Goal: Task Accomplishment & Management: Complete application form

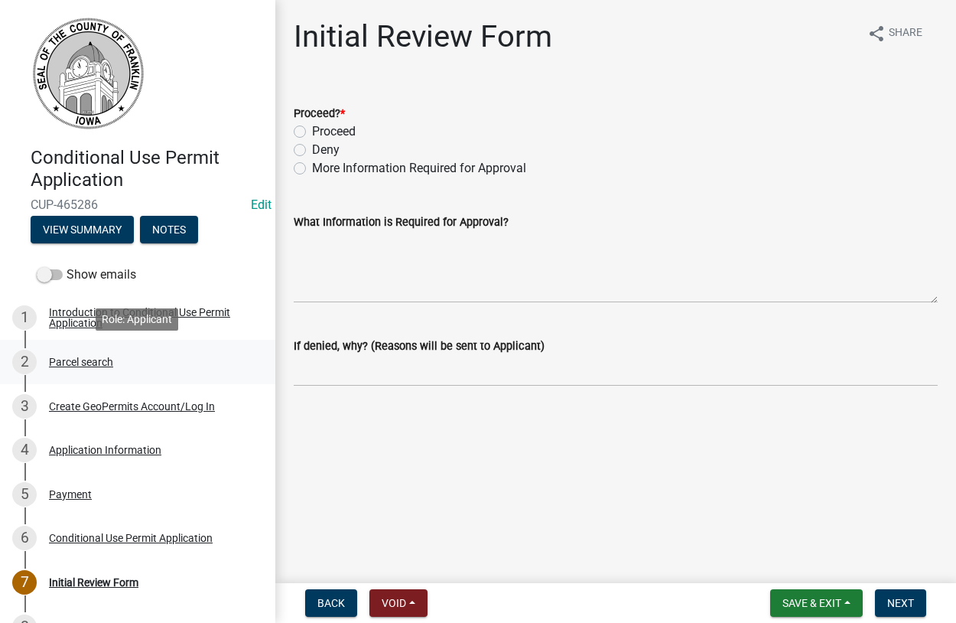
click at [79, 364] on div "Parcel search" at bounding box center [81, 361] width 64 height 11
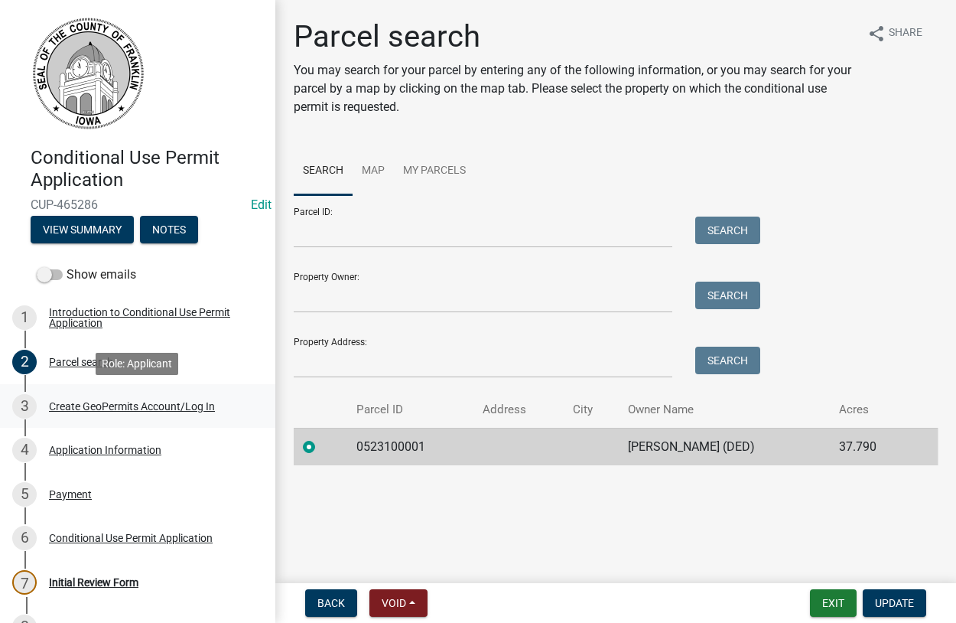
click at [132, 406] on div "Create GeoPermits Account/Log In" at bounding box center [132, 406] width 166 height 11
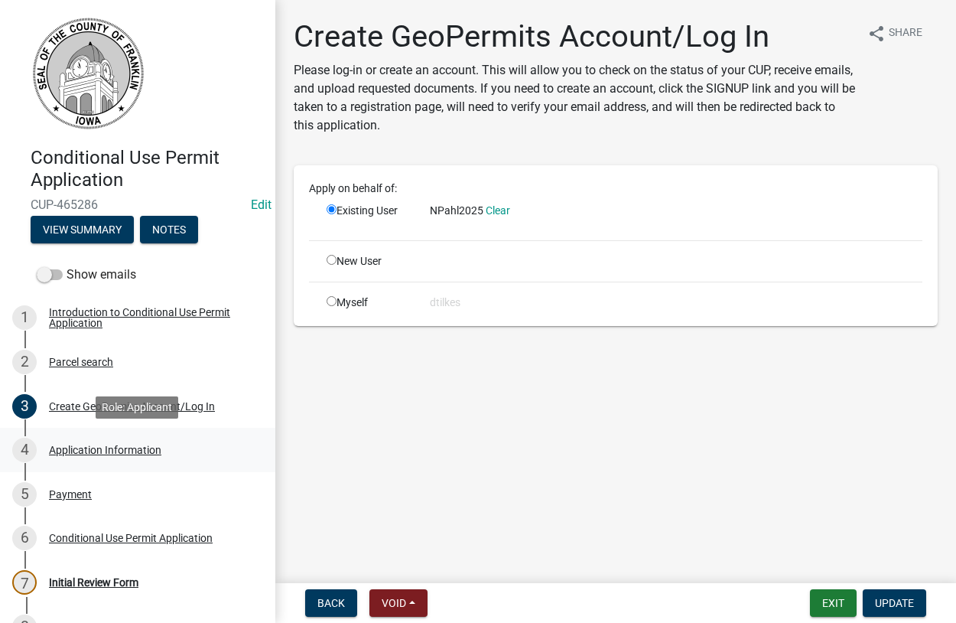
click at [80, 446] on div "Application Information" at bounding box center [105, 449] width 112 height 11
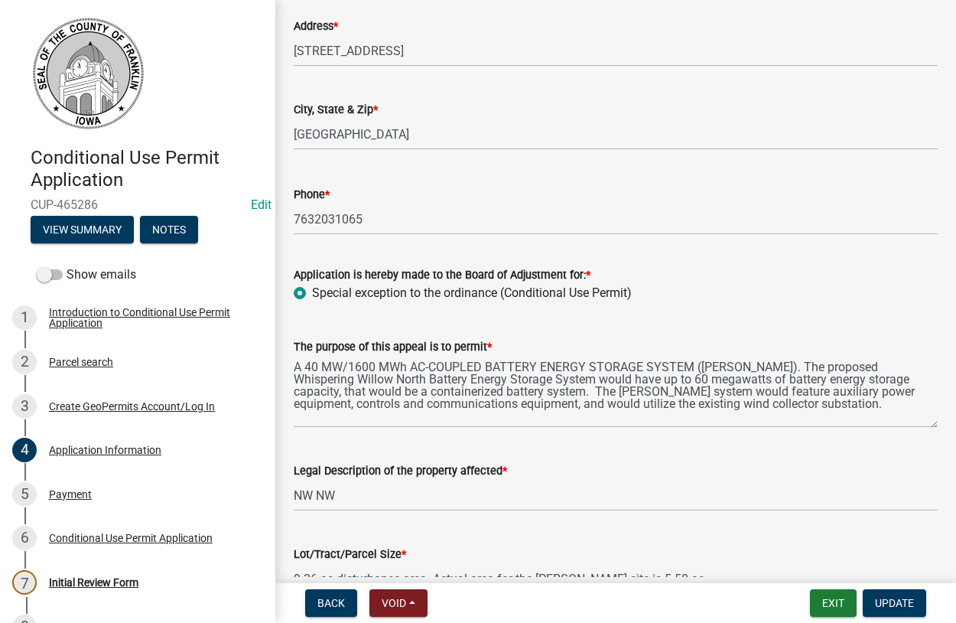
scroll to position [262, 0]
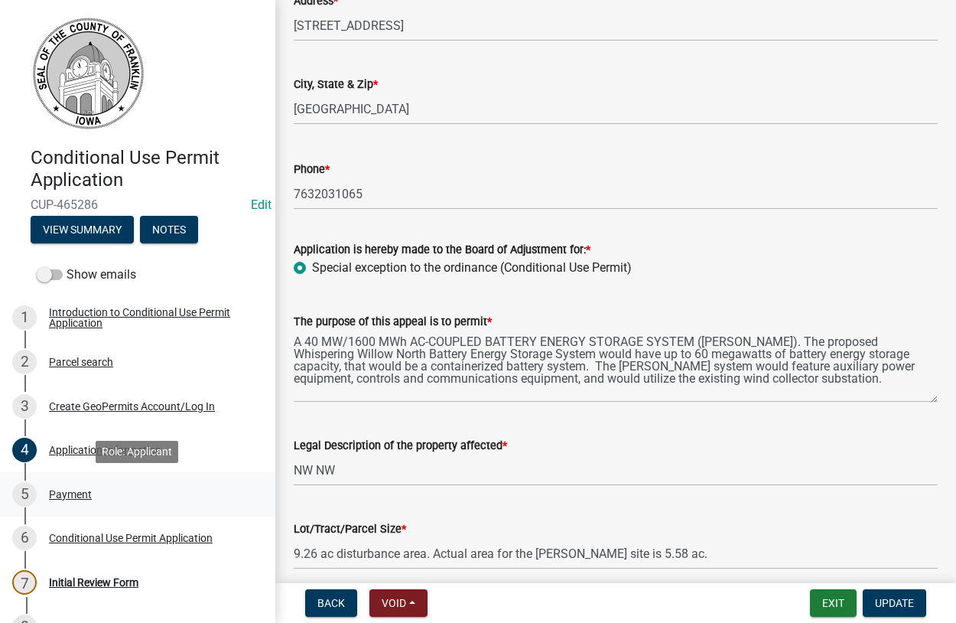
click at [63, 493] on div "Payment" at bounding box center [70, 494] width 43 height 11
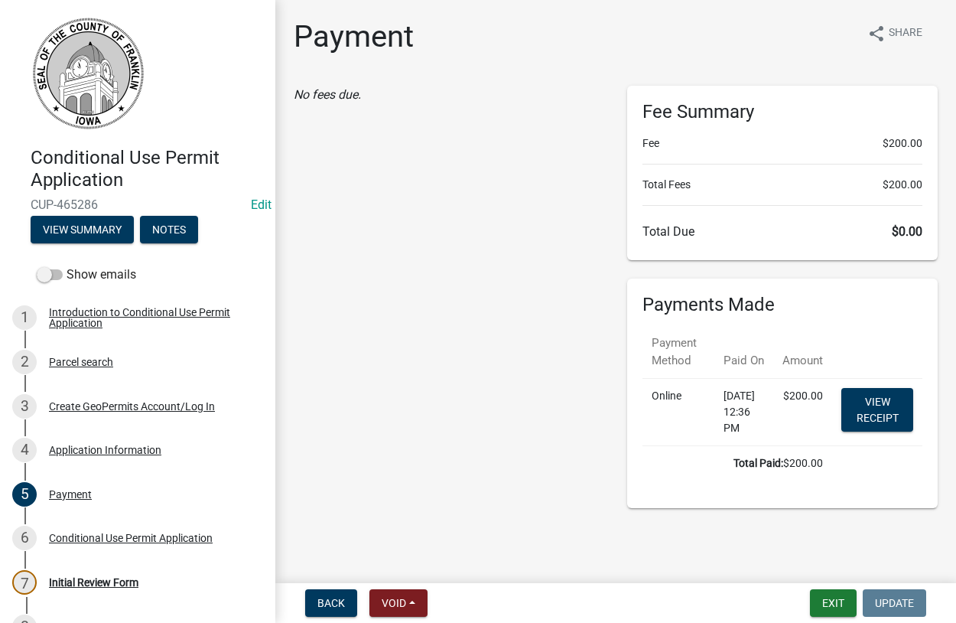
scroll to position [7, 0]
click at [87, 535] on div "Conditional Use Permit Application" at bounding box center [131, 537] width 164 height 11
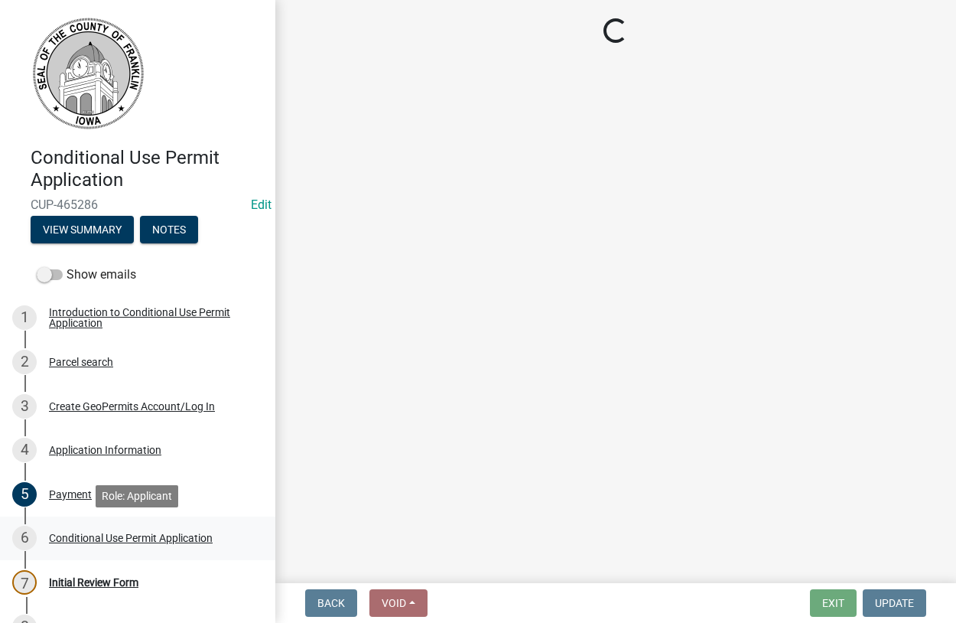
scroll to position [0, 0]
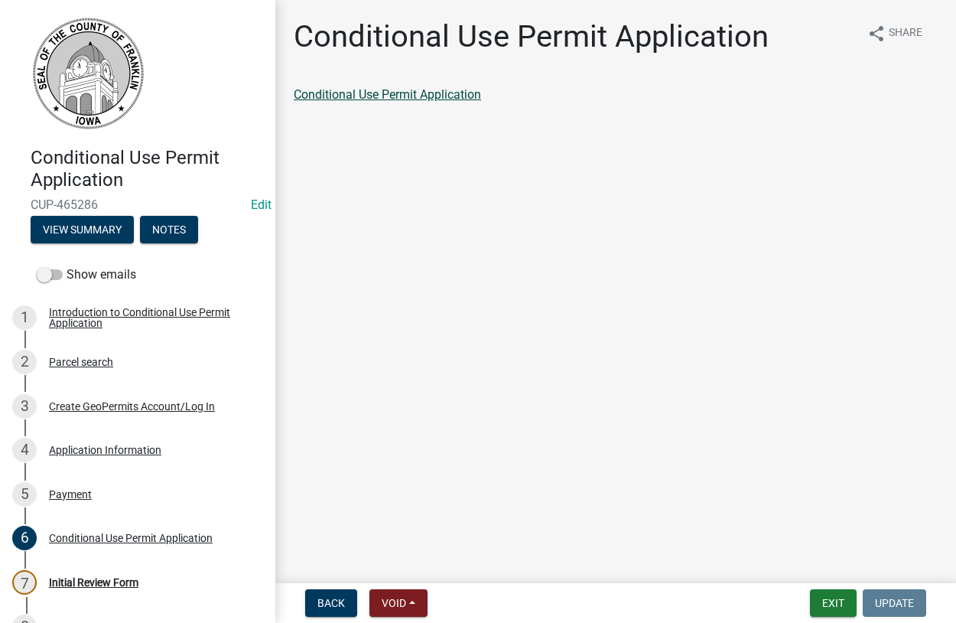
click at [397, 93] on link "Conditional Use Permit Application" at bounding box center [387, 94] width 187 height 15
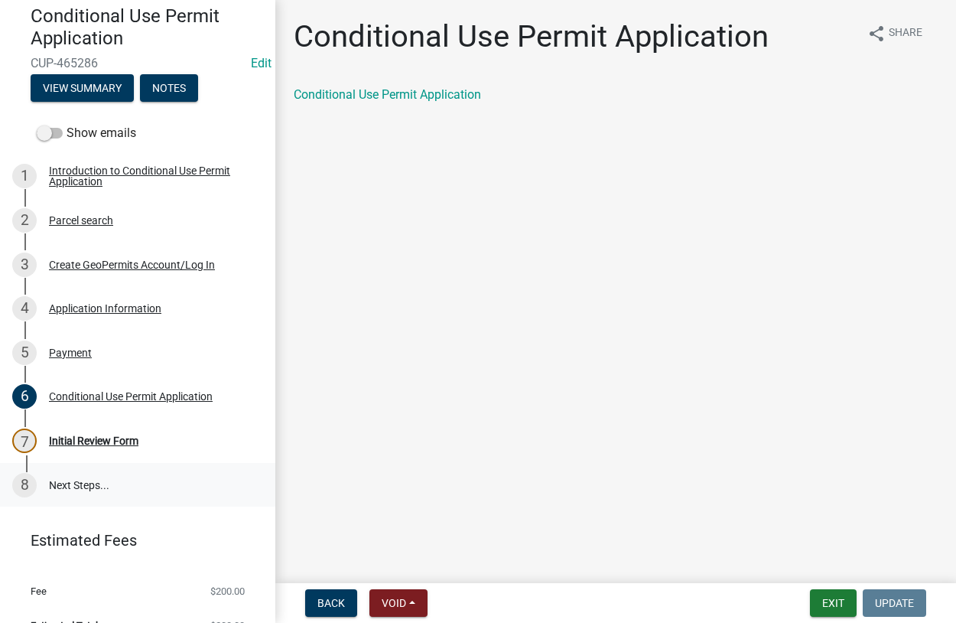
scroll to position [168, 0]
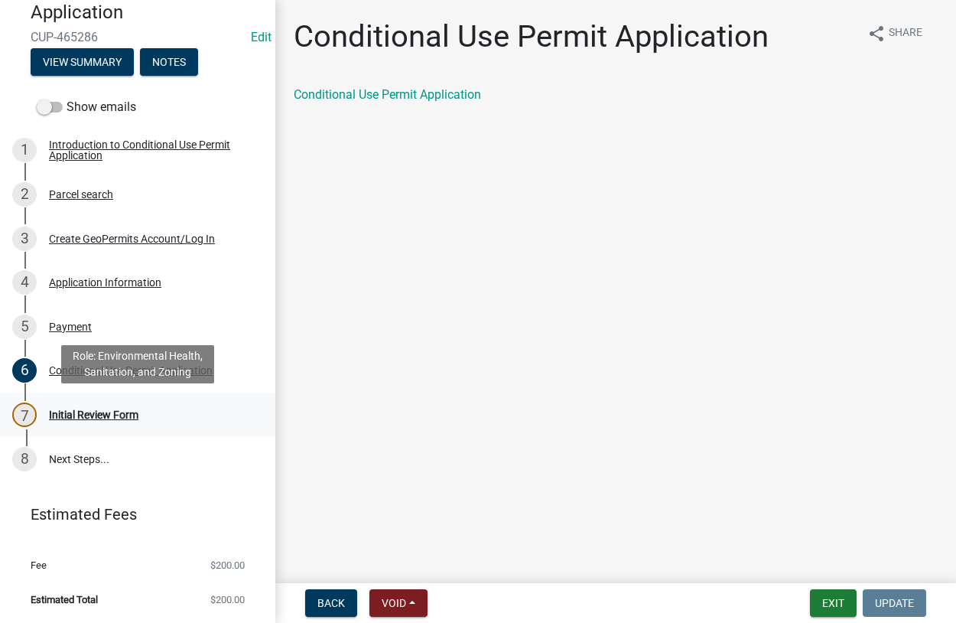
click at [98, 415] on div "Initial Review Form" at bounding box center [94, 414] width 90 height 11
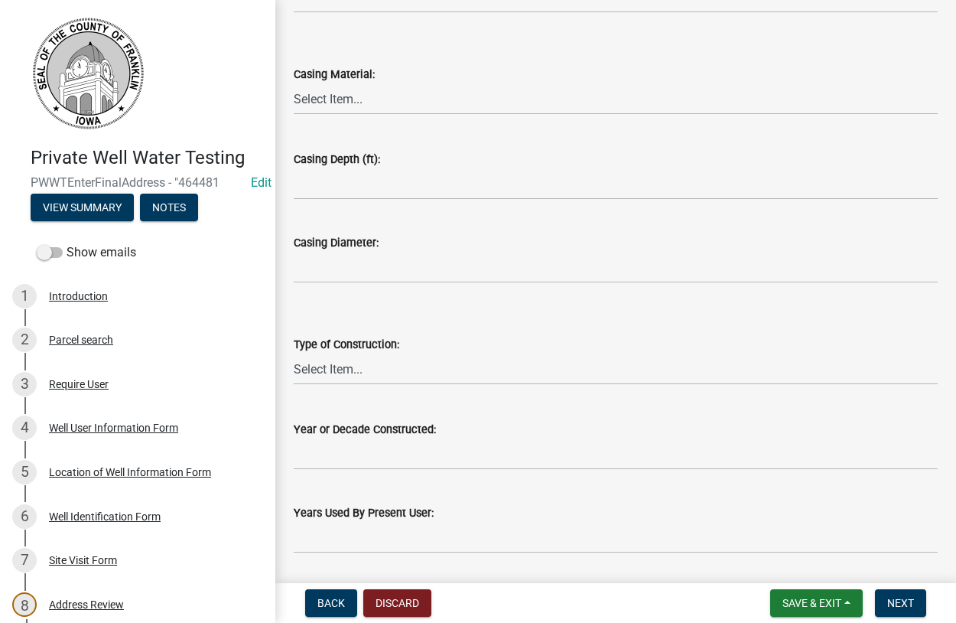
scroll to position [275, 0]
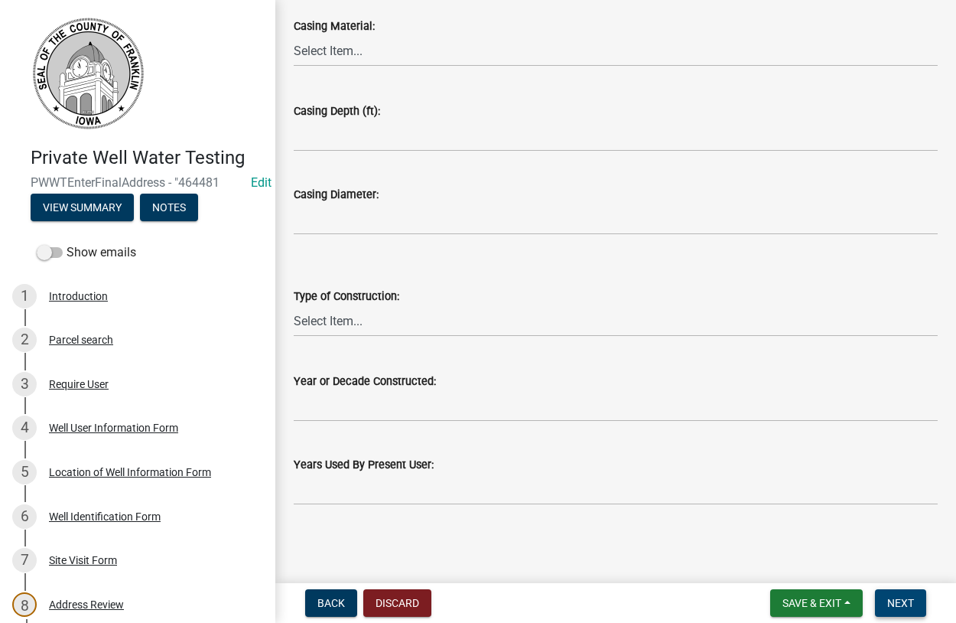
click at [901, 601] on span "Next" at bounding box center [900, 603] width 27 height 12
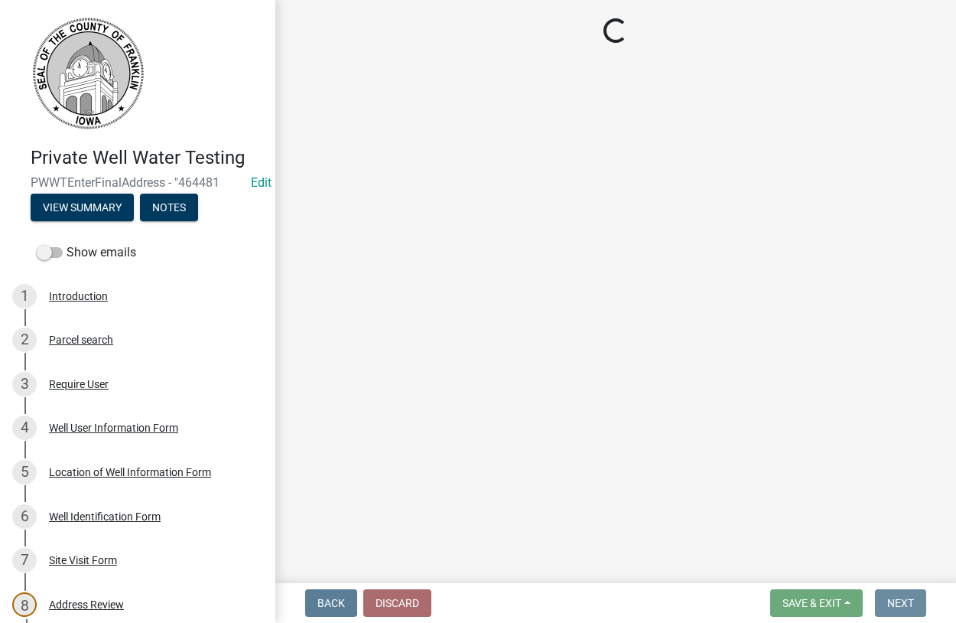
scroll to position [0, 0]
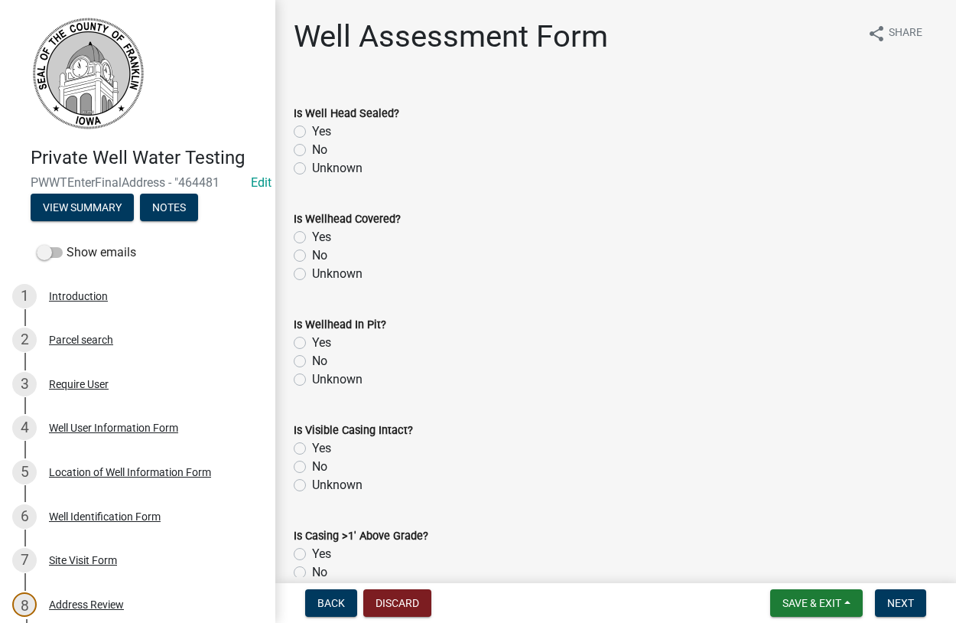
click at [312, 132] on label "Yes" at bounding box center [321, 131] width 19 height 18
click at [312, 132] on input "Yes" at bounding box center [317, 127] width 10 height 10
radio input "true"
click at [312, 239] on label "Yes" at bounding box center [321, 237] width 19 height 18
click at [312, 238] on input "Yes" at bounding box center [317, 233] width 10 height 10
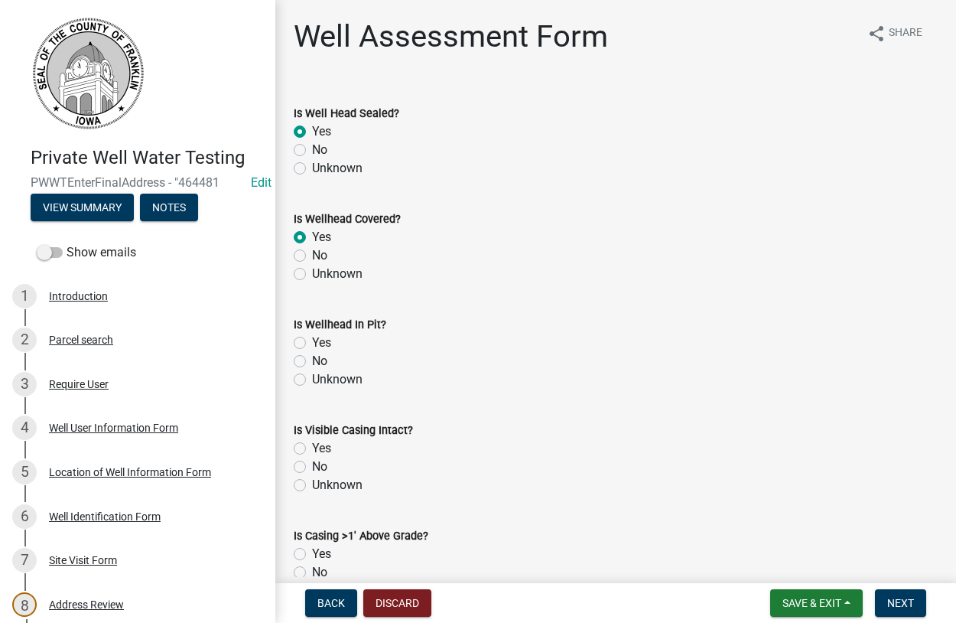
radio input "true"
click at [312, 358] on label "No" at bounding box center [319, 361] width 15 height 18
click at [312, 358] on input "No" at bounding box center [317, 357] width 10 height 10
radio input "true"
click at [312, 171] on label "Unknown" at bounding box center [337, 168] width 50 height 18
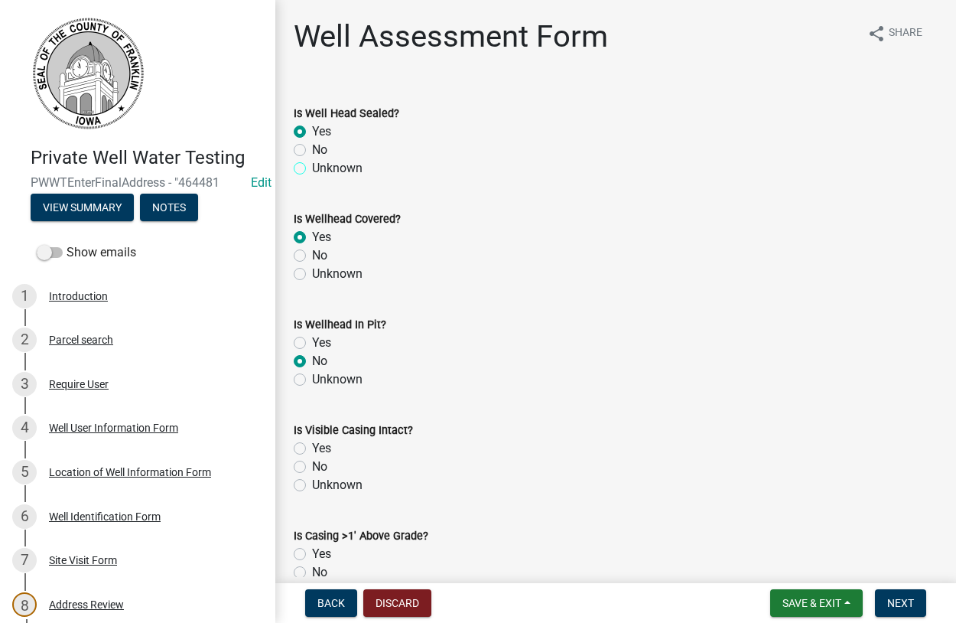
click at [312, 169] on input "Unknown" at bounding box center [317, 164] width 10 height 10
radio input "true"
click at [312, 275] on label "Unknown" at bounding box center [337, 274] width 50 height 18
click at [312, 275] on input "Unknown" at bounding box center [317, 270] width 10 height 10
radio input "true"
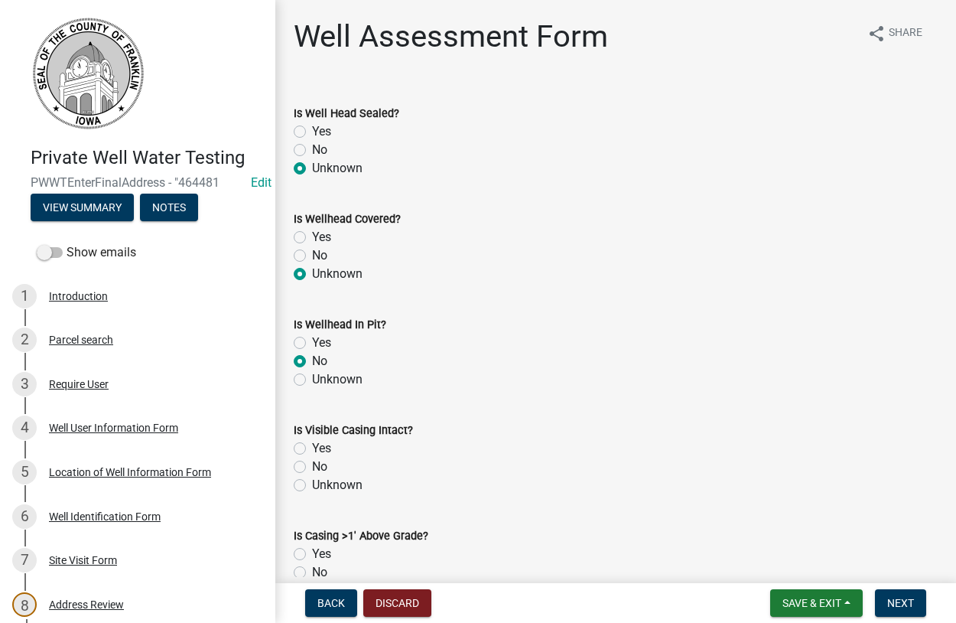
click at [312, 486] on label "Unknown" at bounding box center [337, 485] width 50 height 18
click at [312, 486] on input "Unknown" at bounding box center [317, 481] width 10 height 10
radio input "true"
drag, startPoint x: 300, startPoint y: 572, endPoint x: 310, endPoint y: 564, distance: 13.0
click at [312, 571] on label "No" at bounding box center [319, 572] width 15 height 18
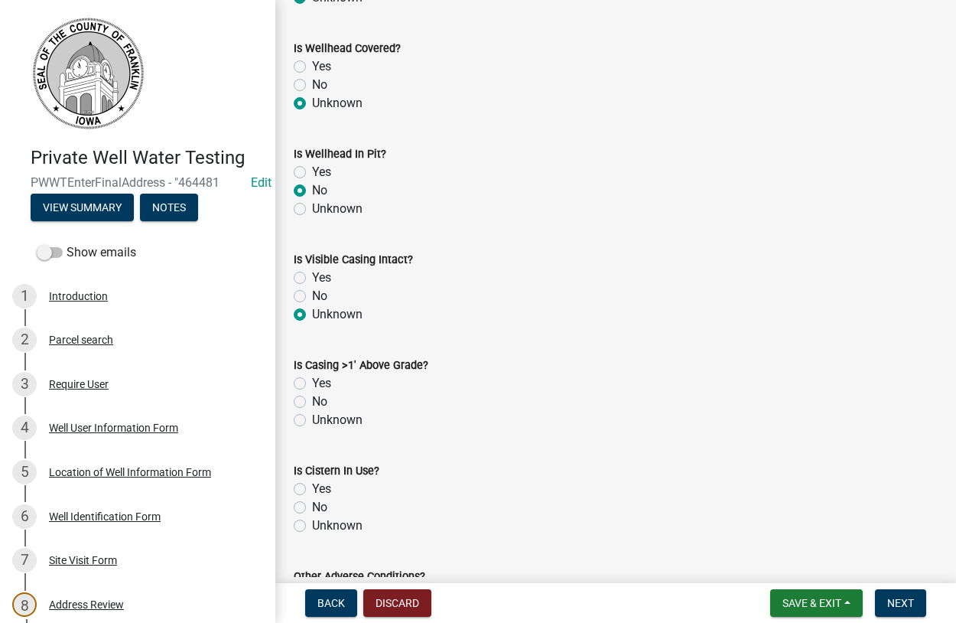
scroll to position [262, 0]
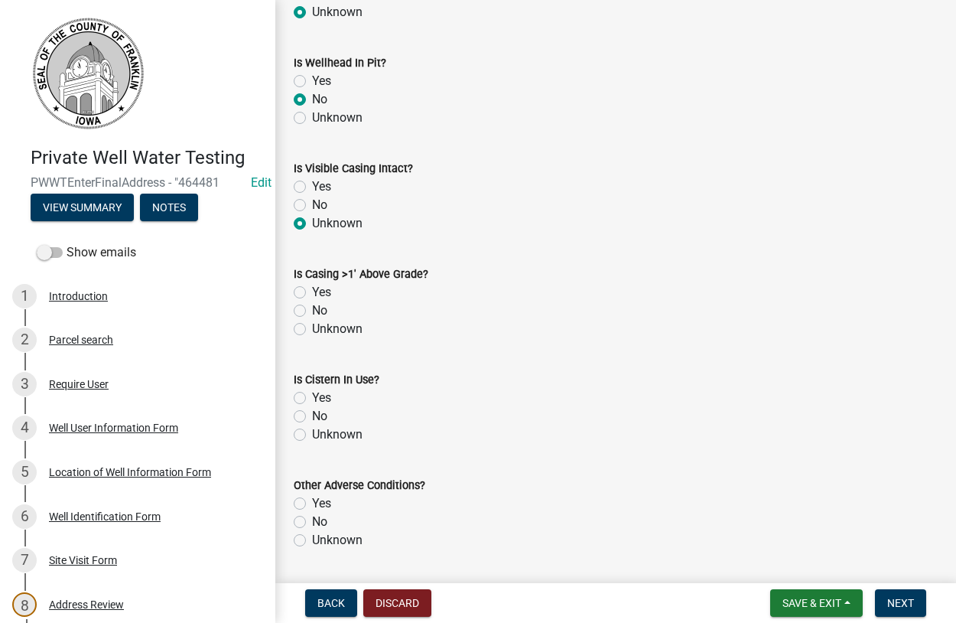
click at [312, 309] on label "No" at bounding box center [319, 310] width 15 height 18
click at [312, 309] on input "No" at bounding box center [317, 306] width 10 height 10
radio input "true"
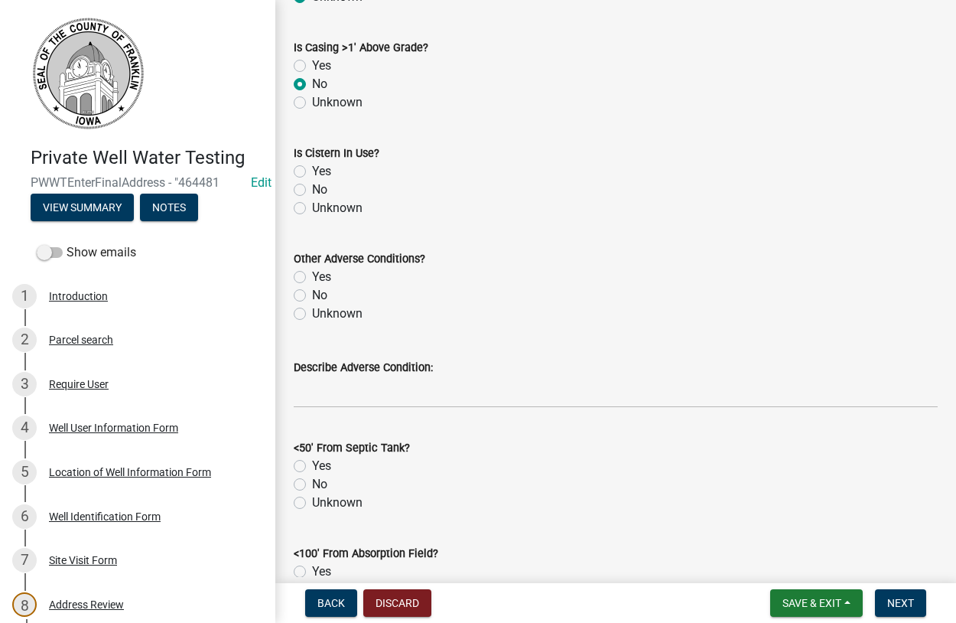
scroll to position [523, 0]
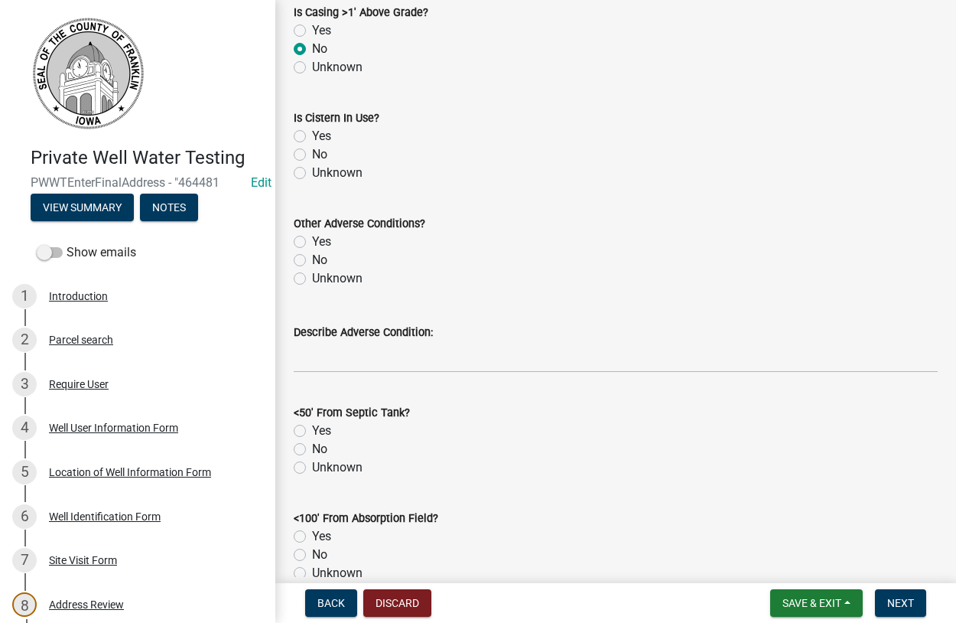
click at [312, 157] on label "No" at bounding box center [319, 154] width 15 height 18
click at [312, 155] on input "No" at bounding box center [317, 150] width 10 height 10
radio input "true"
click at [312, 278] on label "Unknown" at bounding box center [337, 278] width 50 height 18
click at [312, 278] on input "Unknown" at bounding box center [317, 274] width 10 height 10
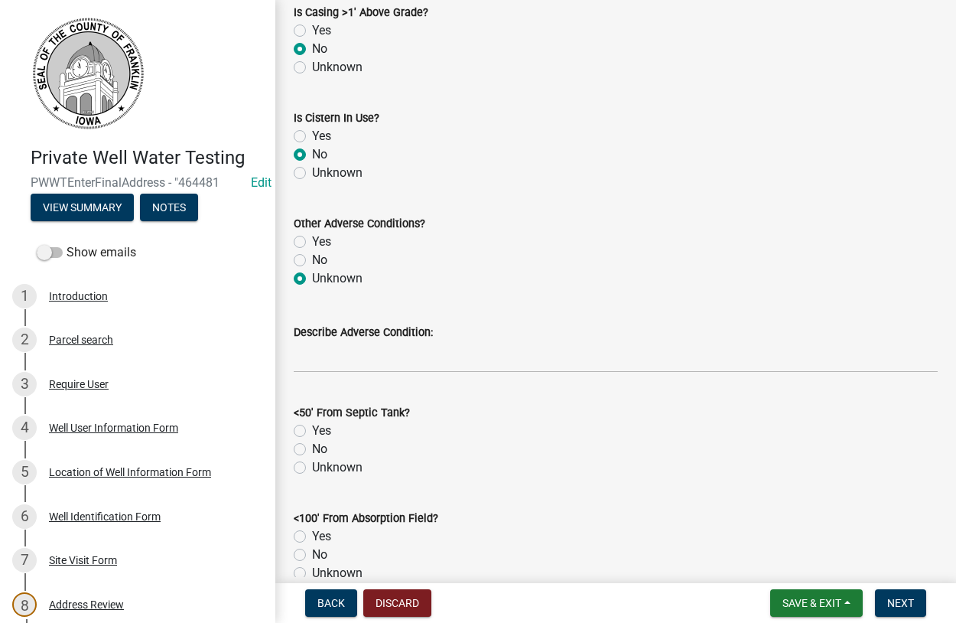
radio input "true"
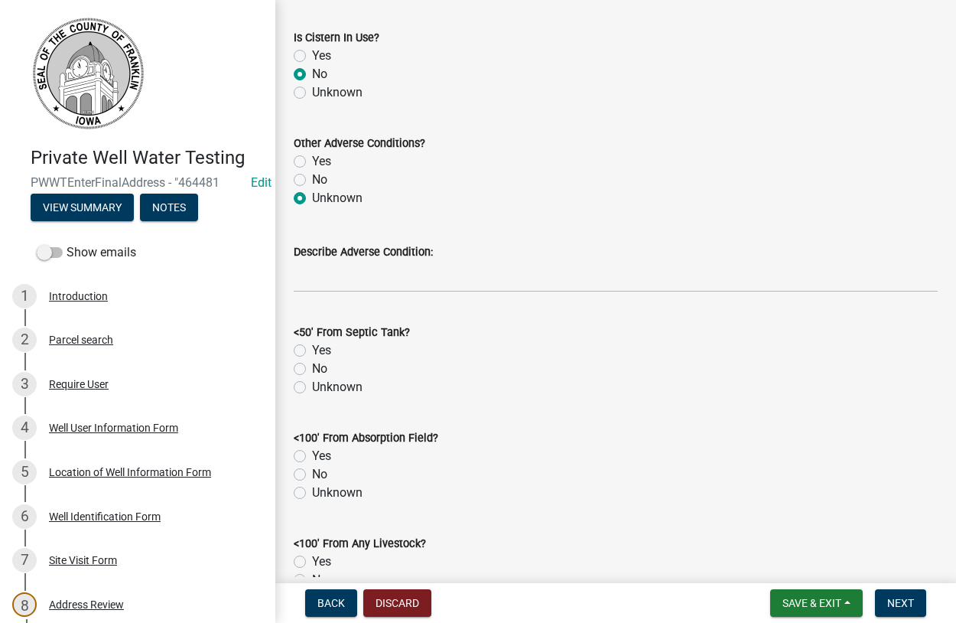
scroll to position [785, 0]
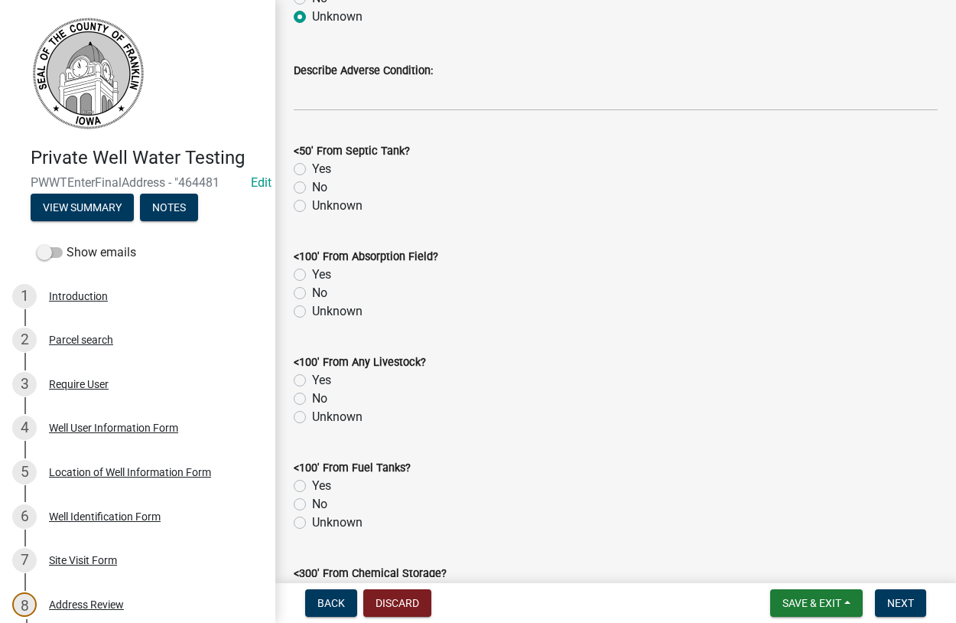
click at [312, 206] on label "Unknown" at bounding box center [337, 206] width 50 height 18
click at [312, 206] on input "Unknown" at bounding box center [317, 202] width 10 height 10
radio input "true"
click at [312, 311] on label "Unknown" at bounding box center [337, 311] width 50 height 18
click at [312, 311] on input "Unknown" at bounding box center [317, 307] width 10 height 10
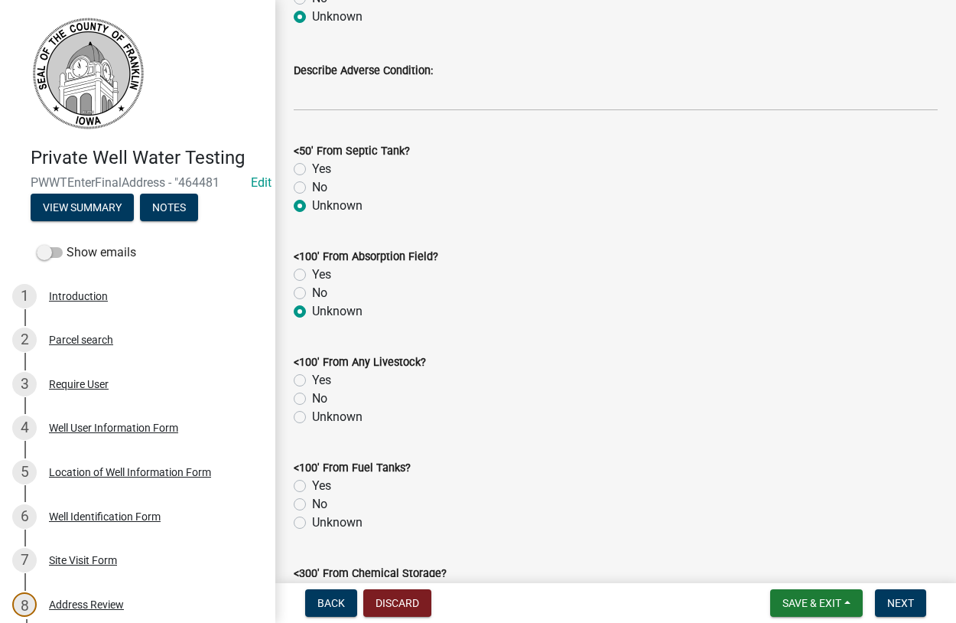
radio input "true"
click at [312, 395] on label "No" at bounding box center [319, 398] width 15 height 18
click at [312, 395] on input "No" at bounding box center [317, 394] width 10 height 10
radio input "true"
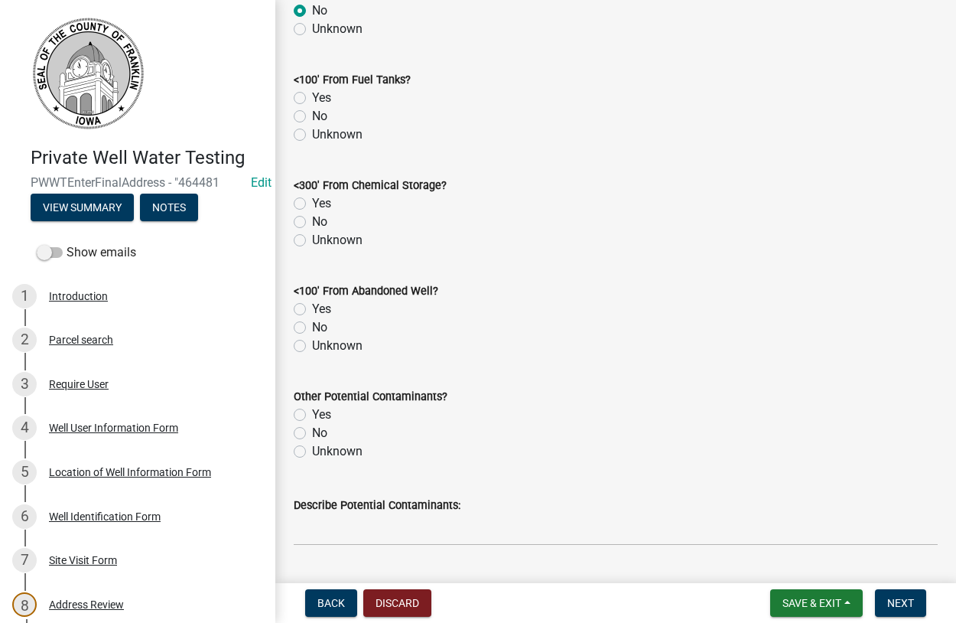
scroll to position [1221, 0]
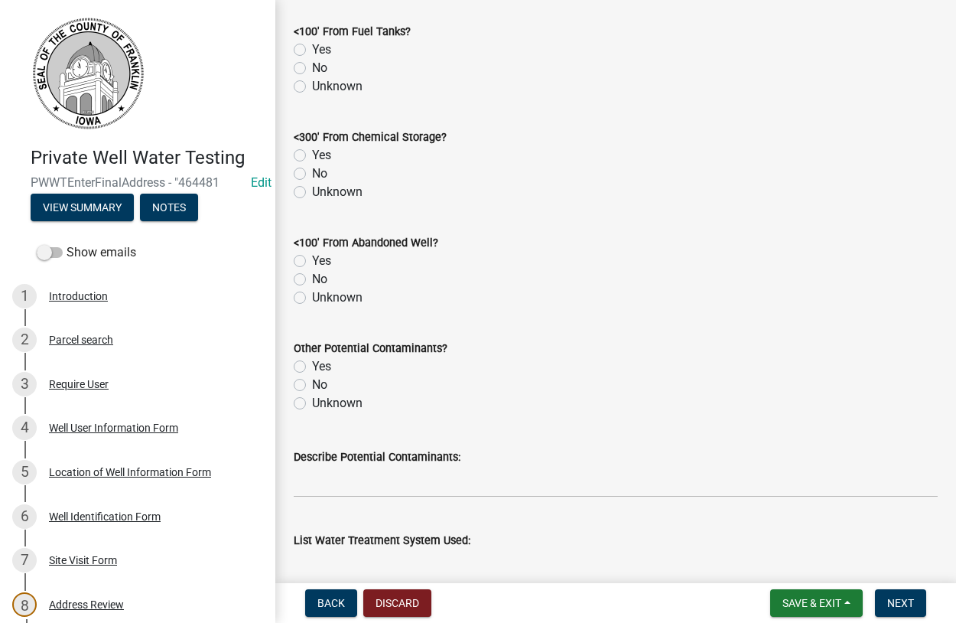
click at [312, 64] on label "No" at bounding box center [319, 68] width 15 height 18
click at [312, 64] on input "No" at bounding box center [317, 64] width 10 height 10
radio input "true"
click at [312, 171] on label "No" at bounding box center [319, 173] width 15 height 18
click at [312, 171] on input "No" at bounding box center [317, 169] width 10 height 10
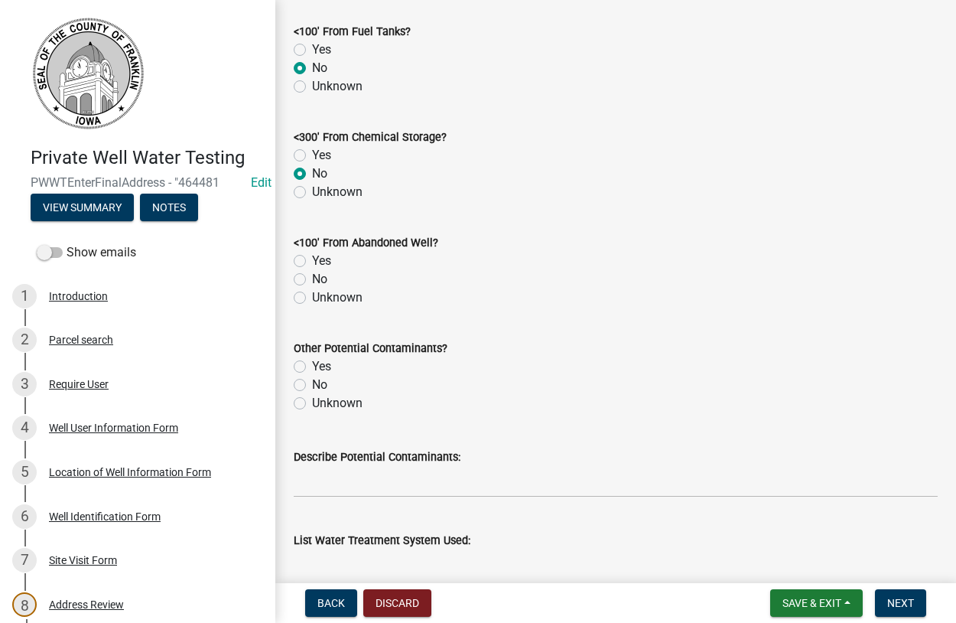
radio input "true"
click at [303, 269] on div "Yes" at bounding box center [616, 261] width 644 height 18
click at [312, 278] on label "No" at bounding box center [319, 279] width 15 height 18
click at [312, 278] on input "No" at bounding box center [317, 275] width 10 height 10
radio input "true"
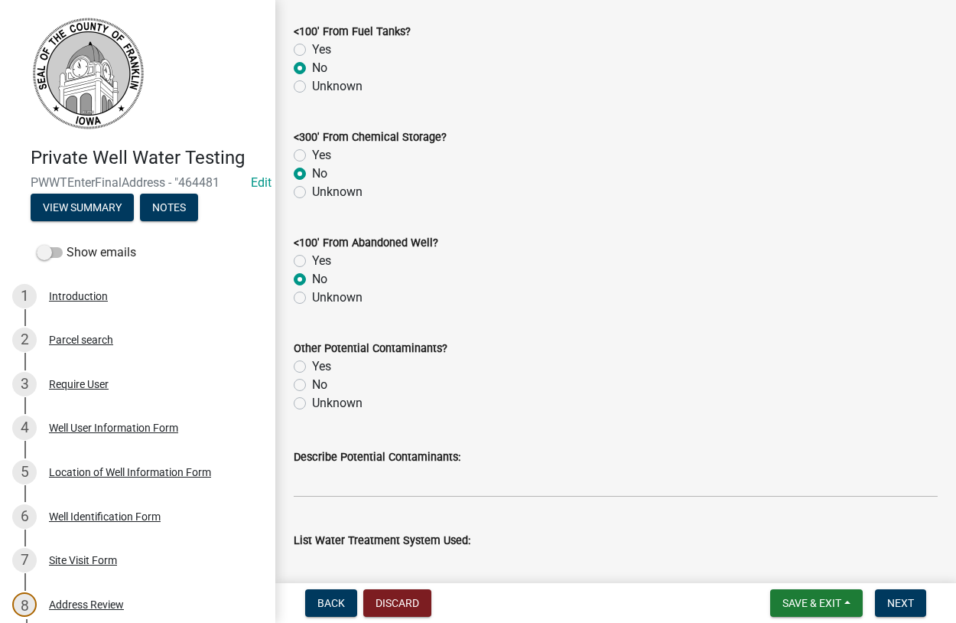
click at [312, 405] on label "Unknown" at bounding box center [337, 403] width 50 height 18
click at [312, 404] on input "Unknown" at bounding box center [317, 399] width 10 height 10
radio input "true"
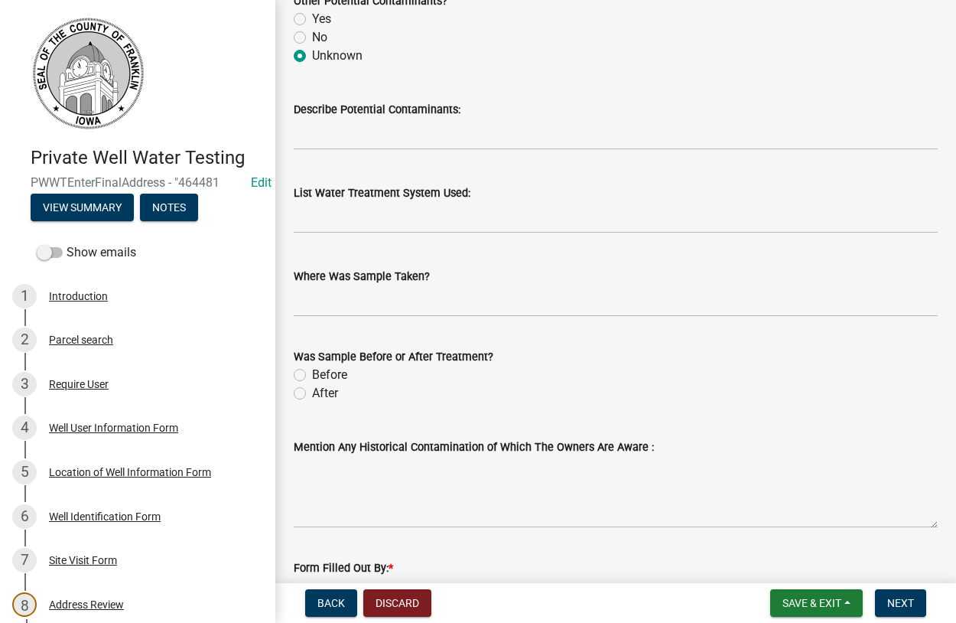
scroll to position [1570, 0]
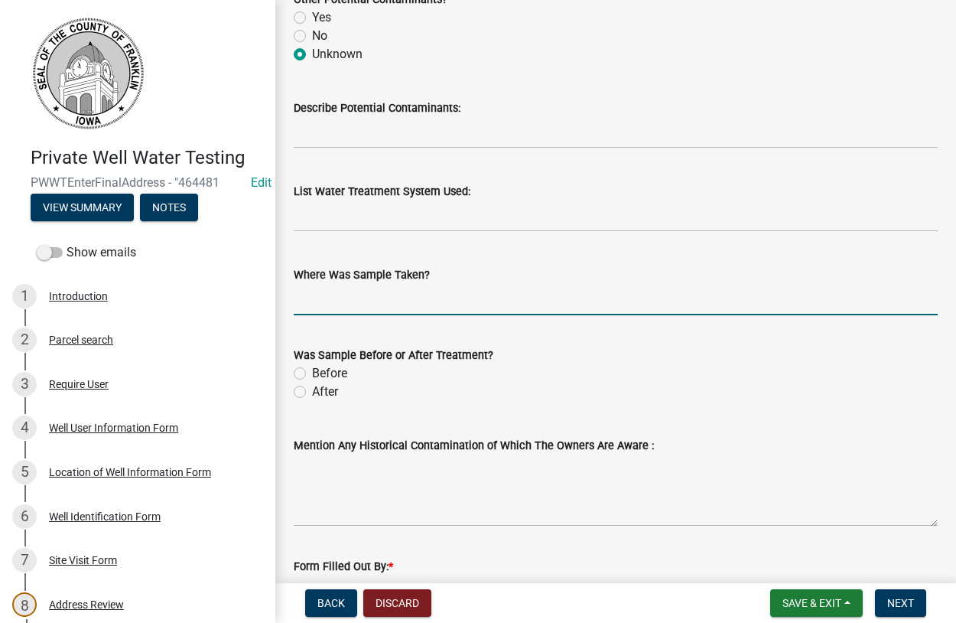
drag, startPoint x: 378, startPoint y: 298, endPoint x: 390, endPoint y: 294, distance: 13.1
click at [379, 298] on input "Where Was Sample Taken?" at bounding box center [616, 299] width 644 height 31
type input "hyd"
click at [312, 378] on label "Before" at bounding box center [329, 373] width 35 height 18
click at [312, 374] on input "Before" at bounding box center [317, 369] width 10 height 10
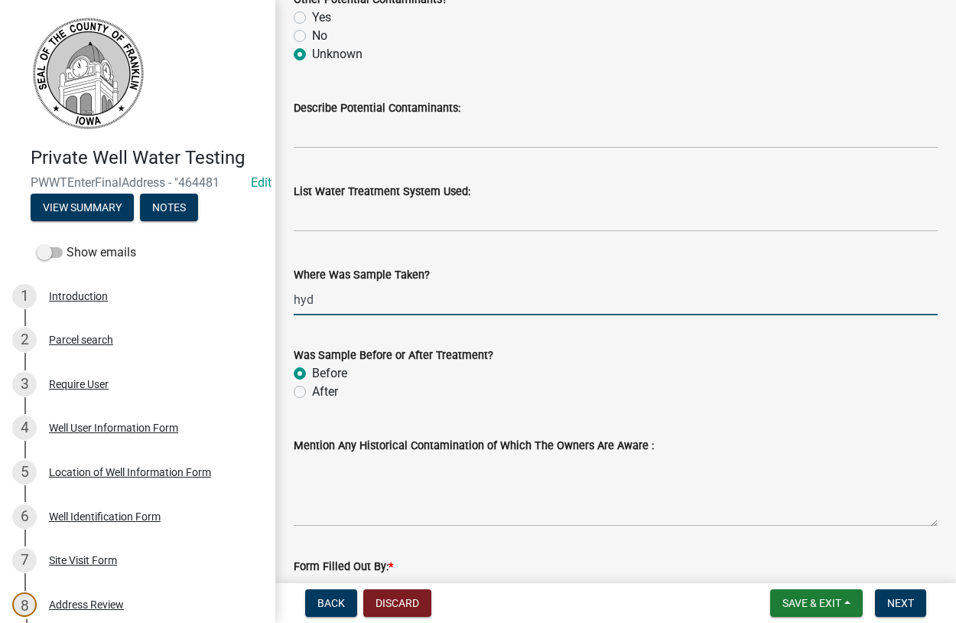
radio input "true"
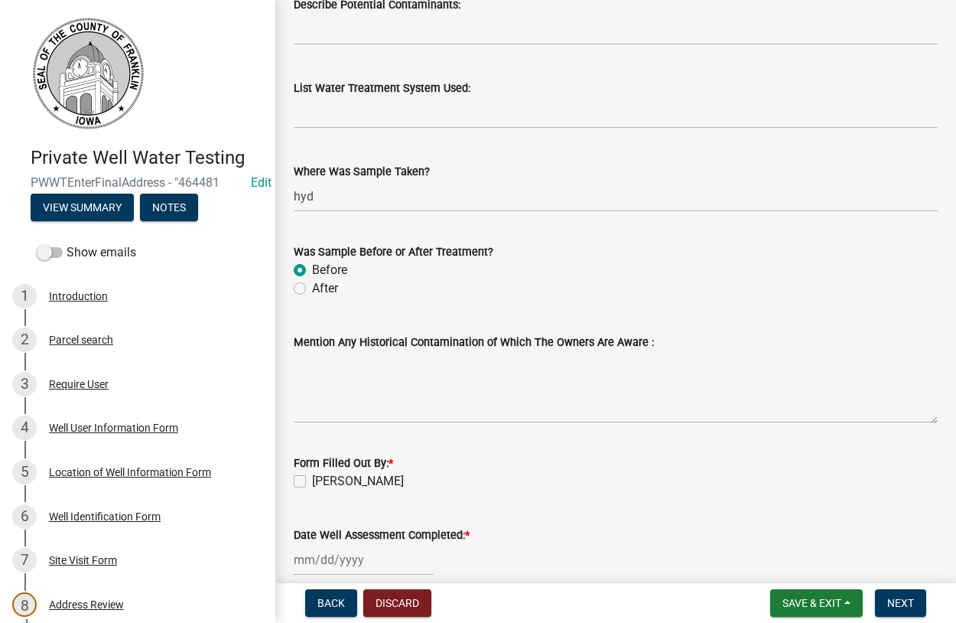
scroll to position [1745, 0]
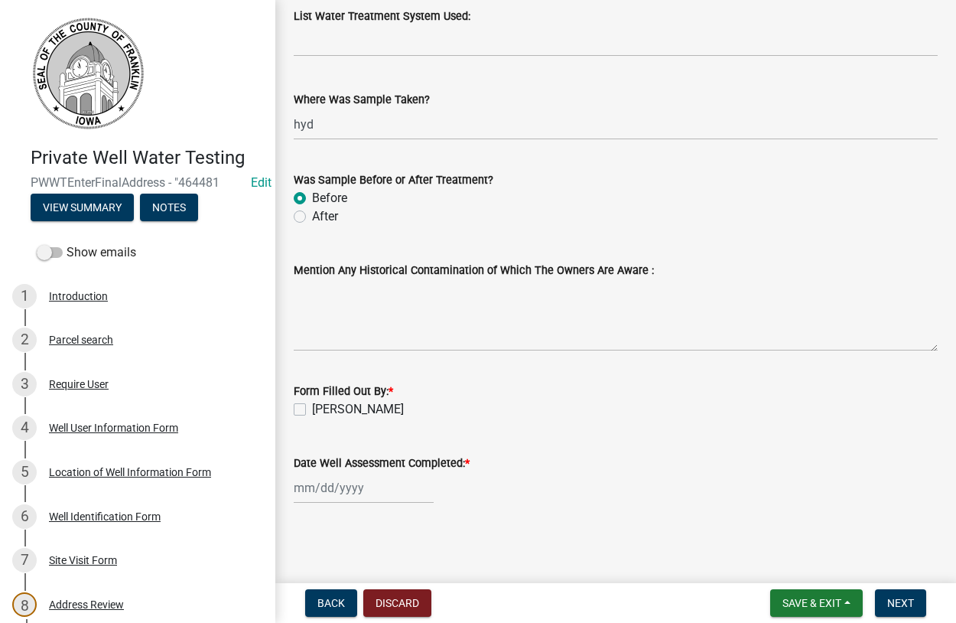
click at [307, 408] on div "[PERSON_NAME]" at bounding box center [616, 409] width 644 height 18
click at [307, 402] on div "[PERSON_NAME]" at bounding box center [616, 409] width 644 height 18
click at [312, 412] on label "[PERSON_NAME]" at bounding box center [358, 409] width 92 height 18
click at [312, 410] on input "[PERSON_NAME]" at bounding box center [317, 405] width 10 height 10
checkbox input "true"
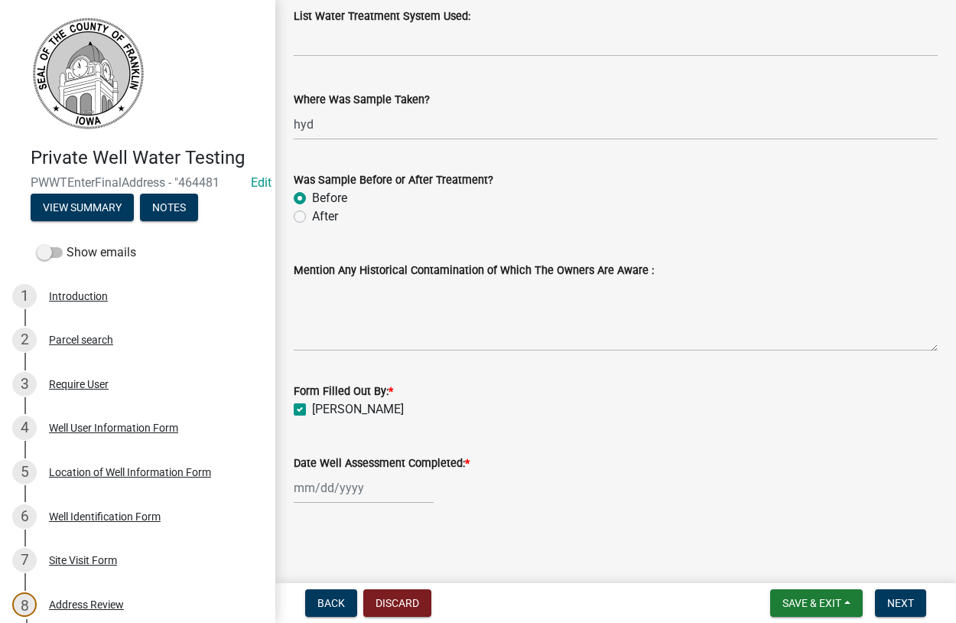
click at [333, 493] on input "Date Well Assessment Completed: *" at bounding box center [364, 487] width 140 height 31
select select "8"
select select "2025"
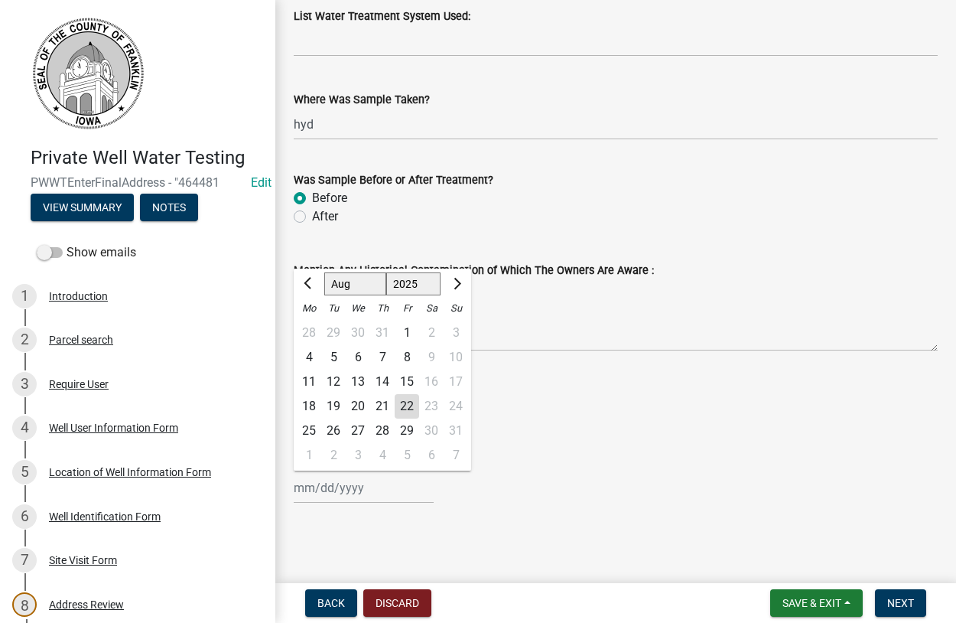
click at [333, 403] on div "19" at bounding box center [333, 406] width 24 height 24
type input "[DATE]"
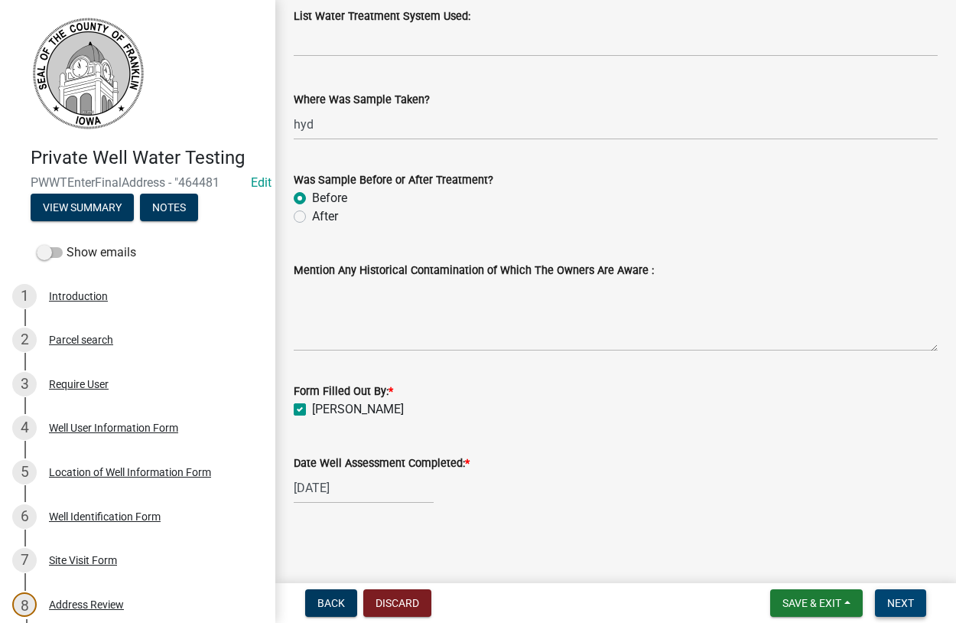
click at [900, 603] on span "Next" at bounding box center [900, 603] width 27 height 12
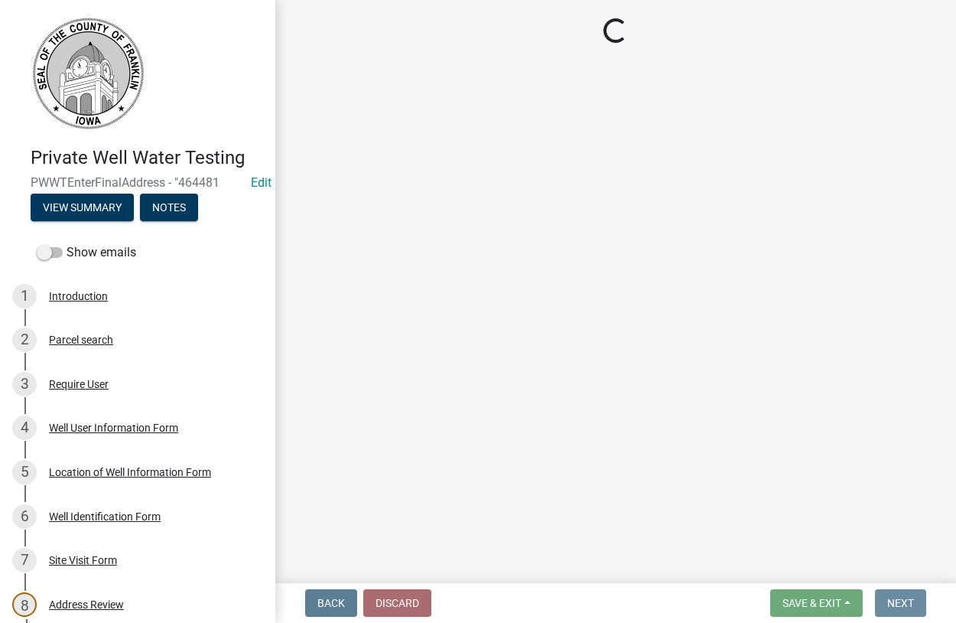
scroll to position [0, 0]
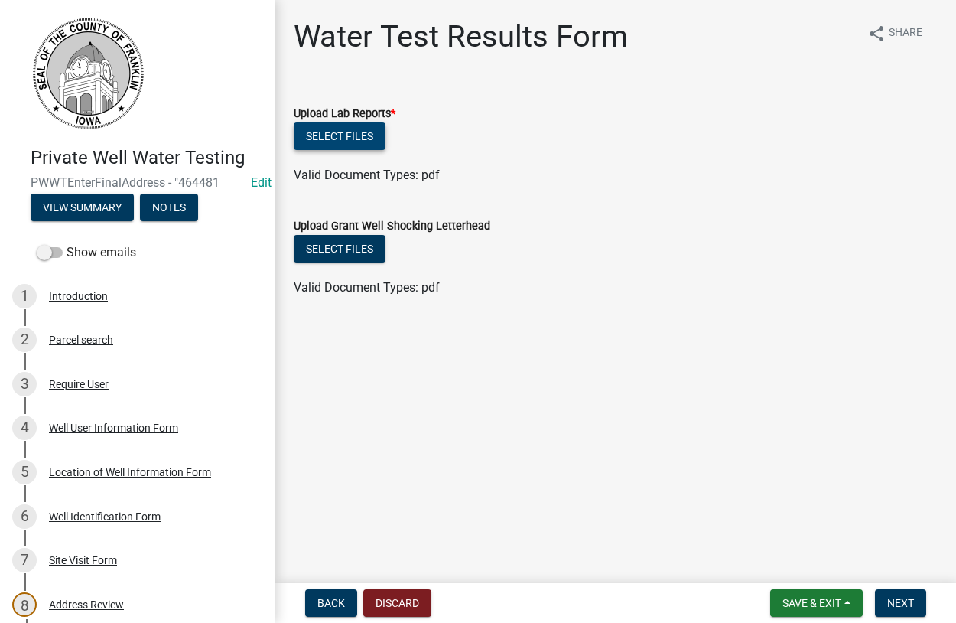
click at [340, 130] on button "Select files" at bounding box center [340, 136] width 92 height 28
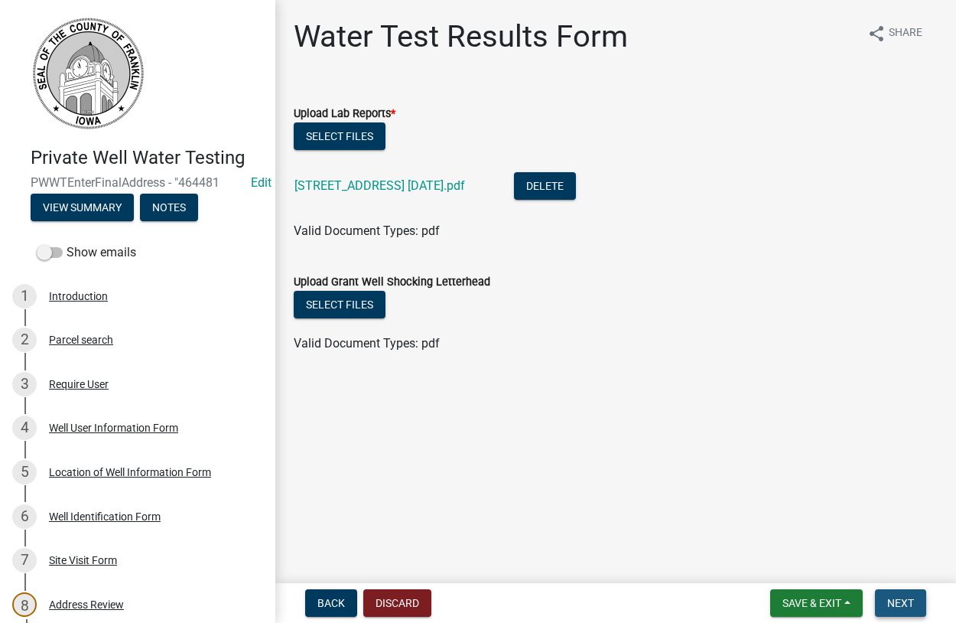
click at [894, 602] on span "Next" at bounding box center [900, 603] width 27 height 12
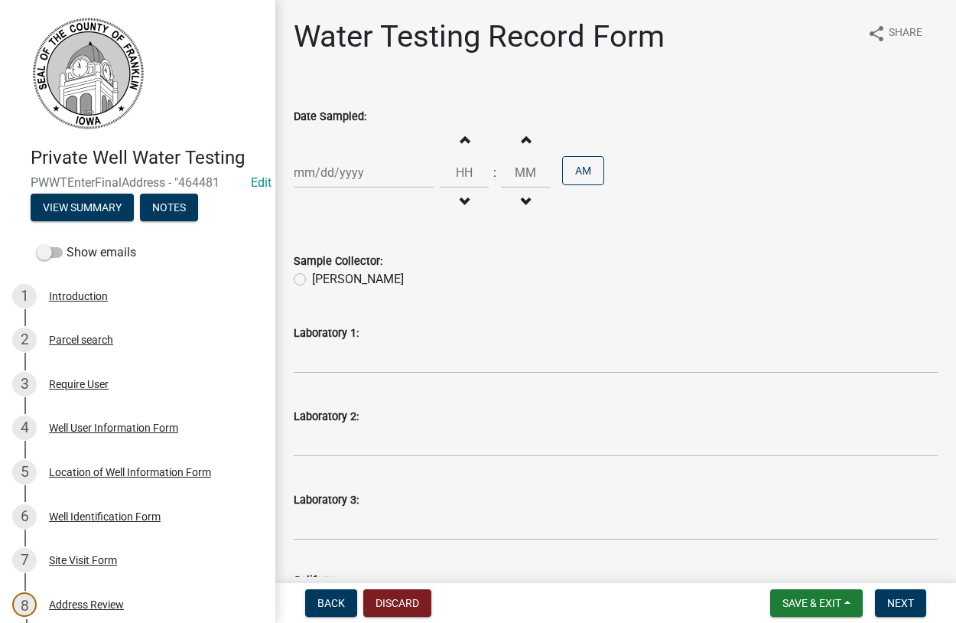
click at [356, 178] on input "Date Sampled:" at bounding box center [364, 172] width 140 height 31
select select "8"
select select "2025"
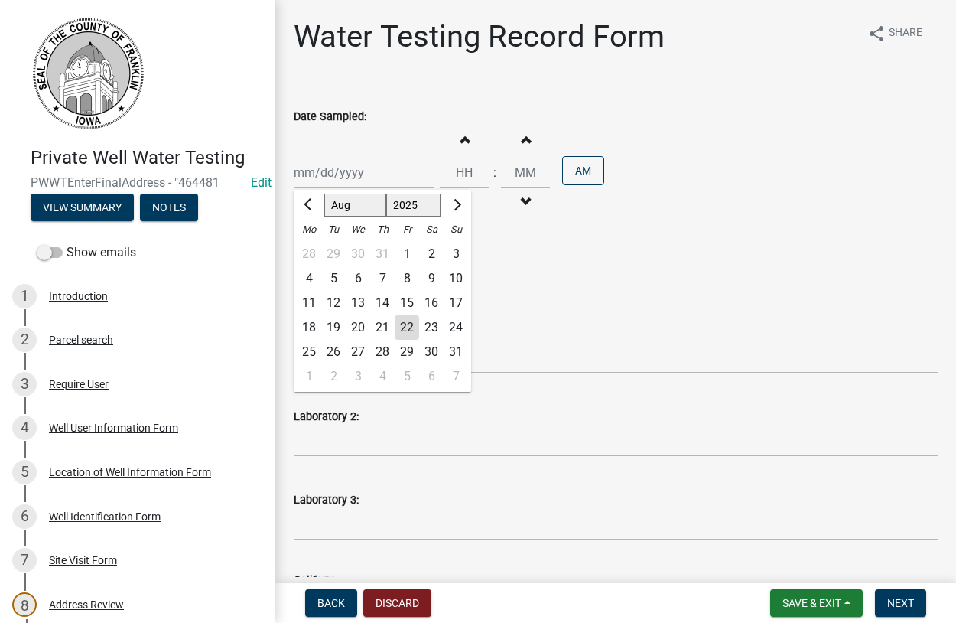
click at [337, 327] on div "19" at bounding box center [333, 327] width 24 height 24
type input "[DATE]"
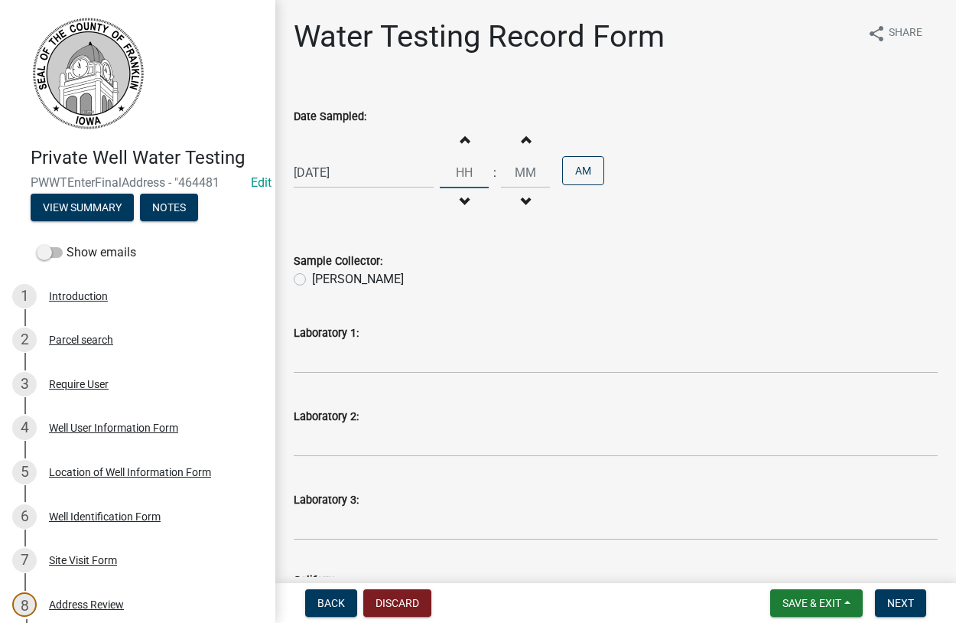
click at [477, 174] on input "Hours" at bounding box center [464, 172] width 49 height 31
type input "10"
type input "00"
click at [312, 277] on label "[PERSON_NAME]" at bounding box center [358, 279] width 92 height 18
click at [312, 277] on input "[PERSON_NAME]" at bounding box center [317, 275] width 10 height 10
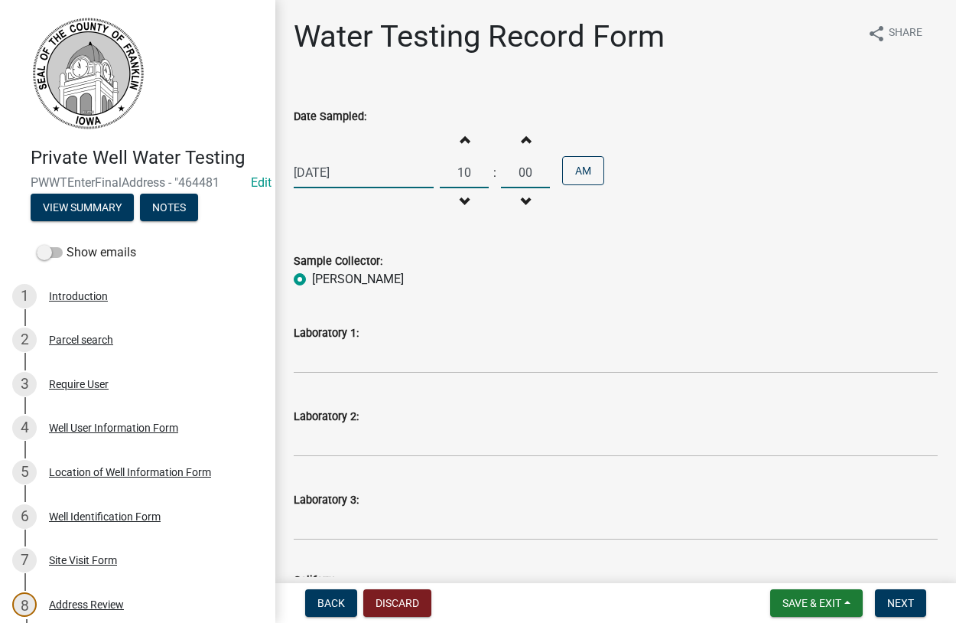
radio input "true"
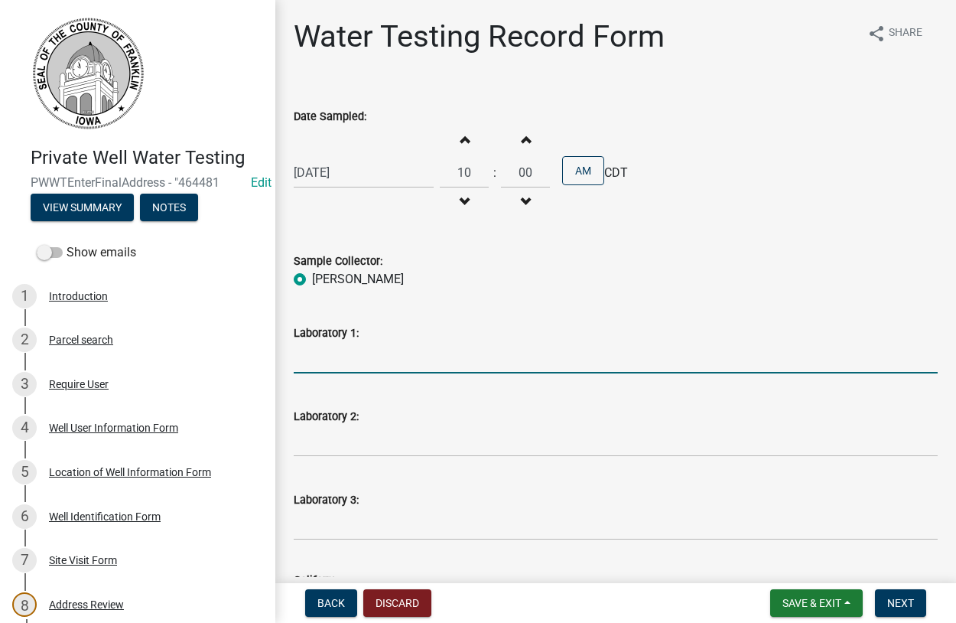
click at [447, 362] on input "Laboratory 1:" at bounding box center [616, 357] width 644 height 31
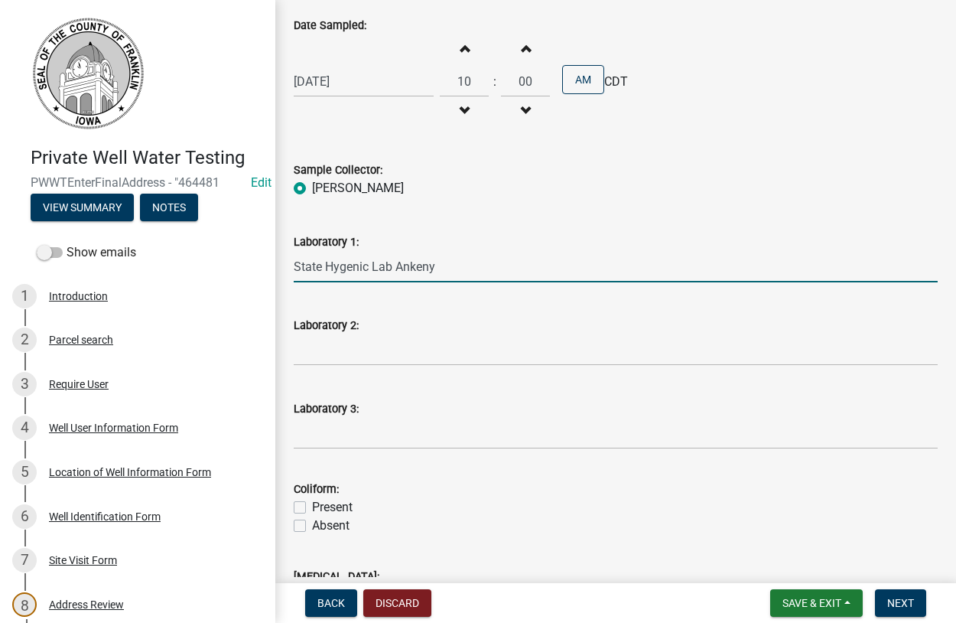
scroll to position [262, 0]
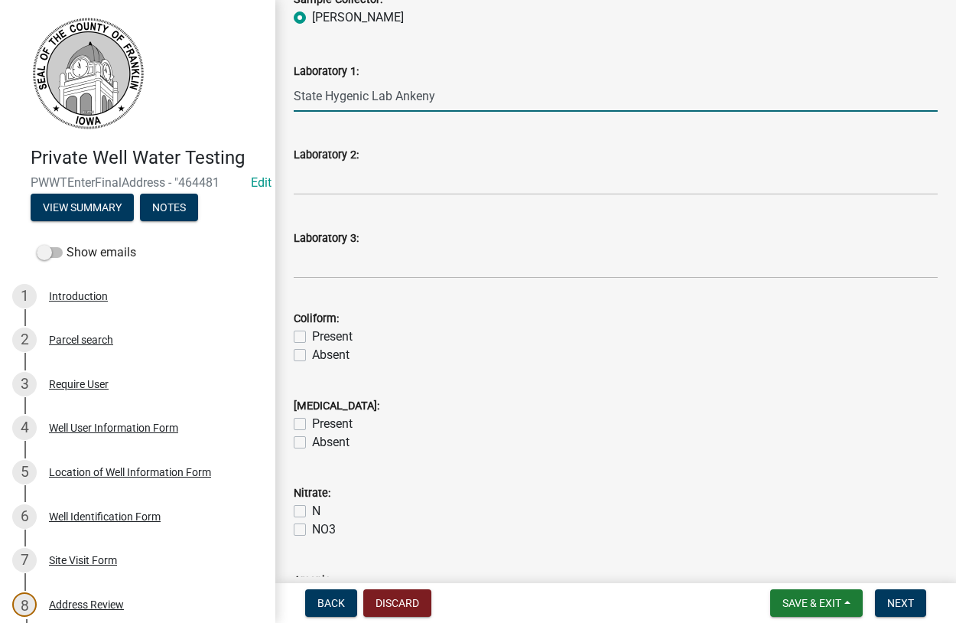
type input "State Hygenic Lab Ankeny"
click at [312, 350] on label "Absent" at bounding box center [330, 355] width 37 height 18
click at [312, 350] on input "Absent" at bounding box center [317, 351] width 10 height 10
checkbox input "true"
checkbox input "false"
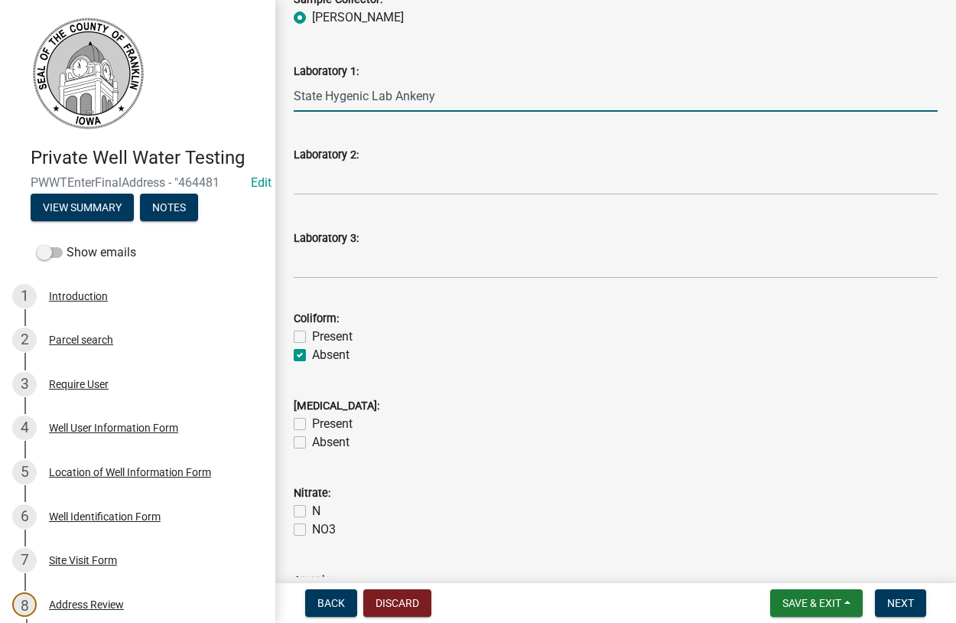
checkbox input "true"
drag, startPoint x: 301, startPoint y: 438, endPoint x: 312, endPoint y: 479, distance: 42.9
click at [312, 438] on label "Absent" at bounding box center [330, 442] width 37 height 18
click at [312, 438] on input "Absent" at bounding box center [317, 438] width 10 height 10
checkbox input "true"
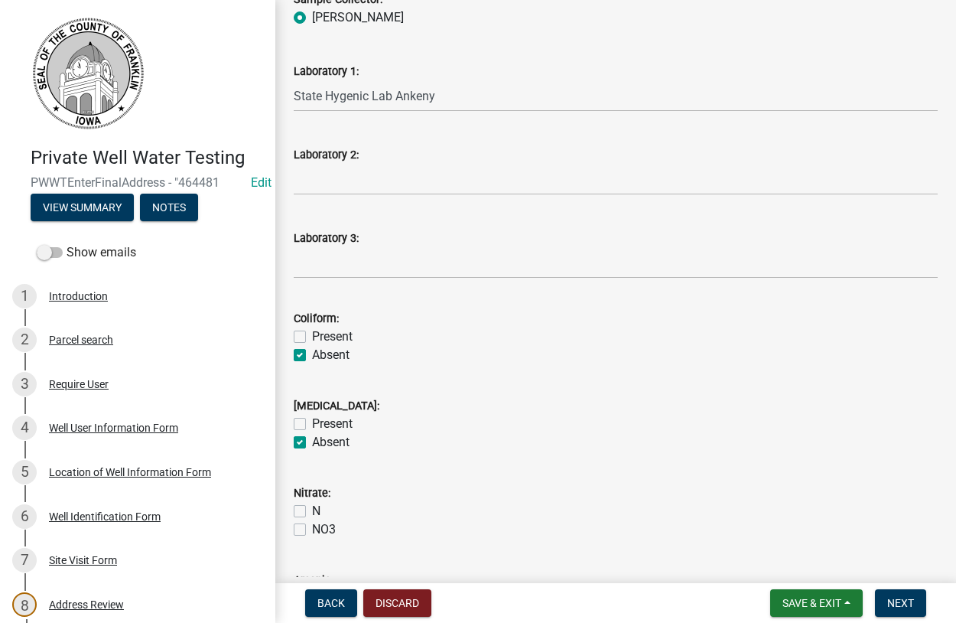
checkbox input "false"
checkbox input "true"
click at [306, 511] on div "N" at bounding box center [616, 511] width 644 height 18
click at [312, 512] on label "N" at bounding box center [316, 511] width 8 height 18
click at [312, 512] on input "N" at bounding box center [317, 507] width 10 height 10
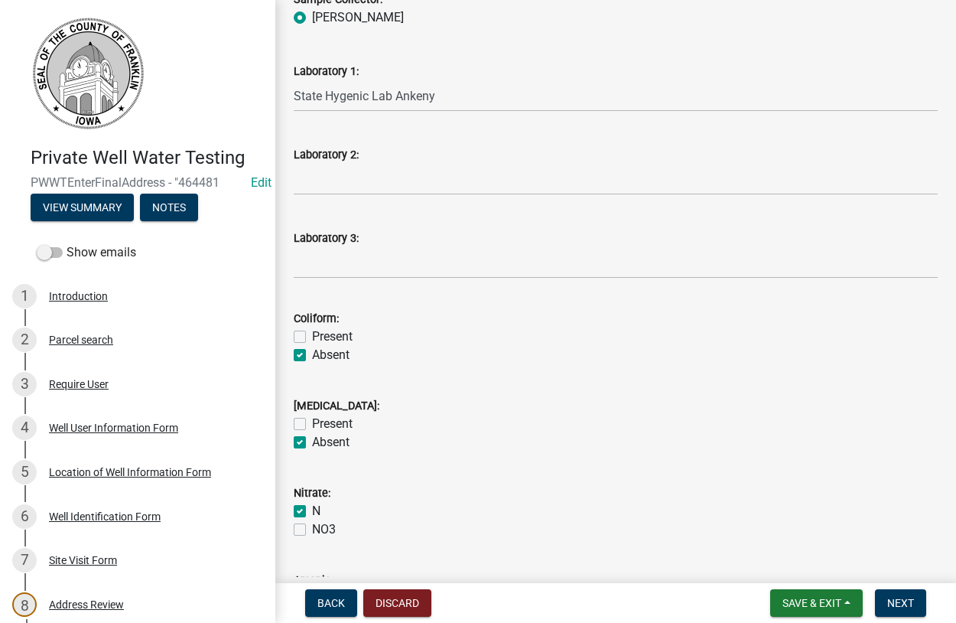
checkbox input "true"
checkbox input "false"
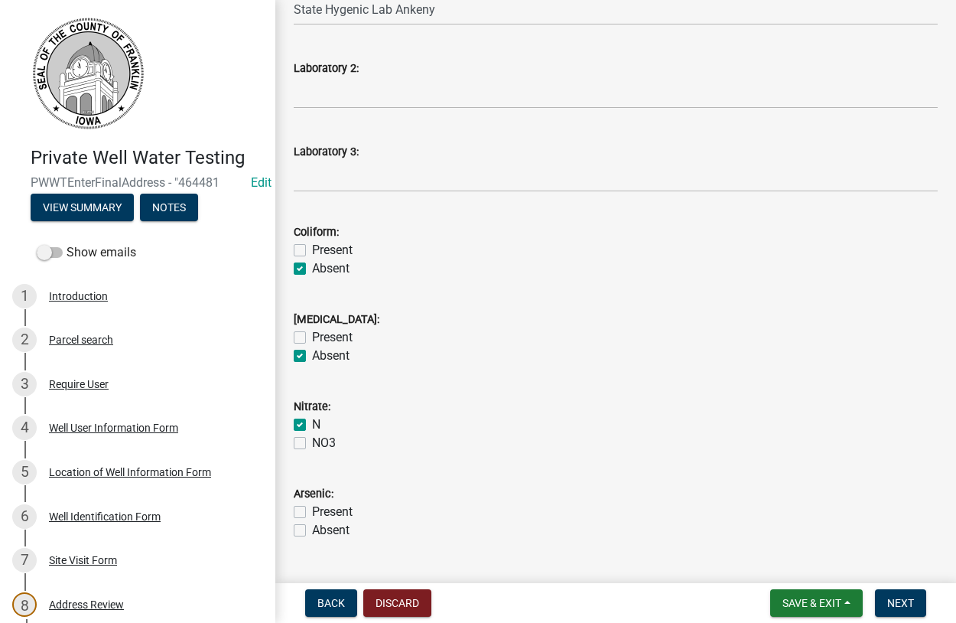
scroll to position [551, 0]
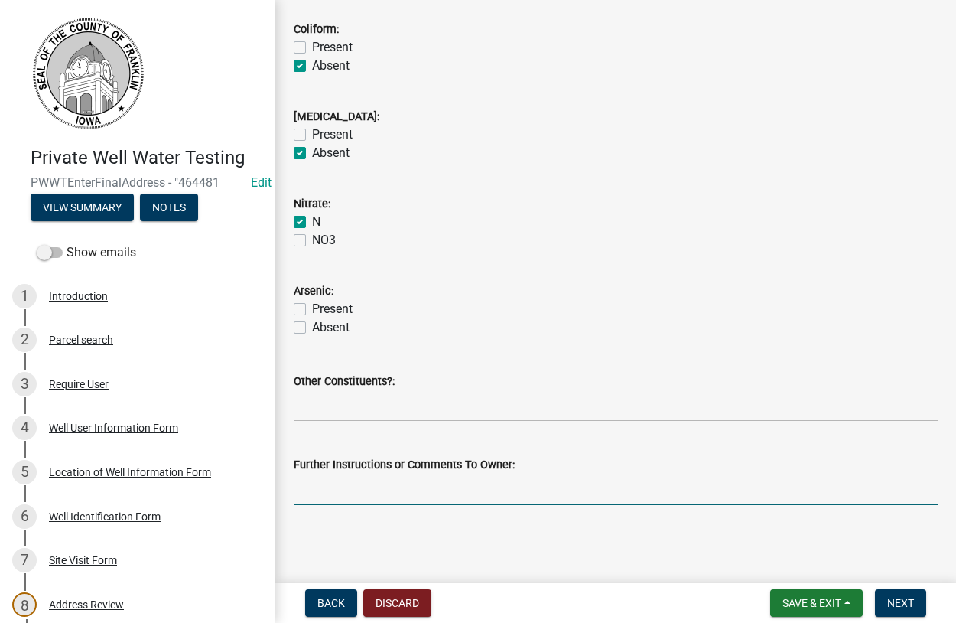
drag, startPoint x: 350, startPoint y: 485, endPoint x: 392, endPoint y: 487, distance: 42.1
click at [363, 485] on input "Further Instructions or Comments To Owner:" at bounding box center [616, 489] width 644 height 31
type input "looks good"
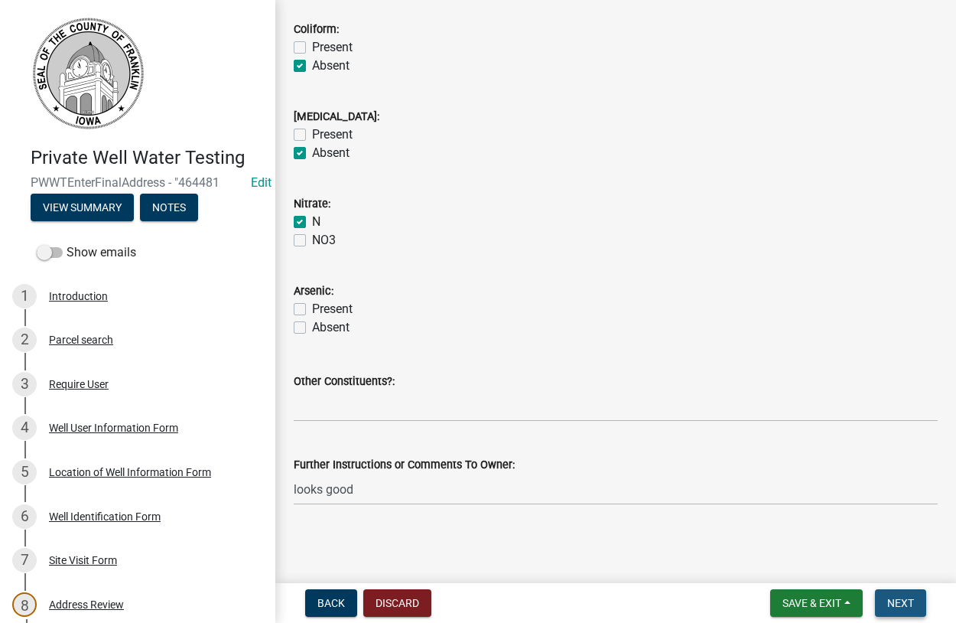
click at [894, 605] on span "Next" at bounding box center [900, 603] width 27 height 12
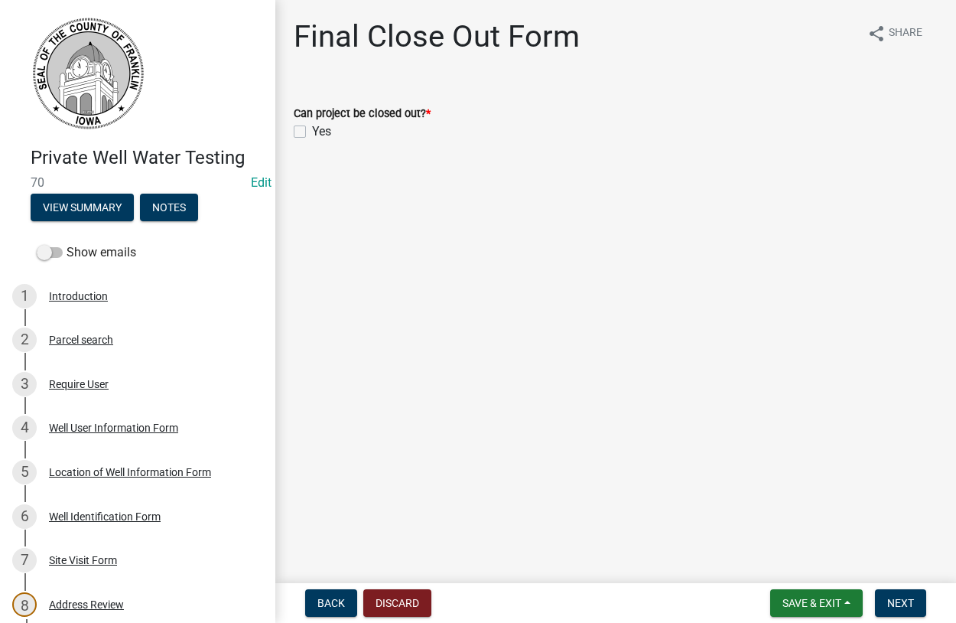
click at [312, 129] on label "Yes" at bounding box center [321, 131] width 19 height 18
click at [312, 129] on input "Yes" at bounding box center [317, 127] width 10 height 10
checkbox input "true"
click at [890, 600] on span "Next" at bounding box center [900, 603] width 27 height 12
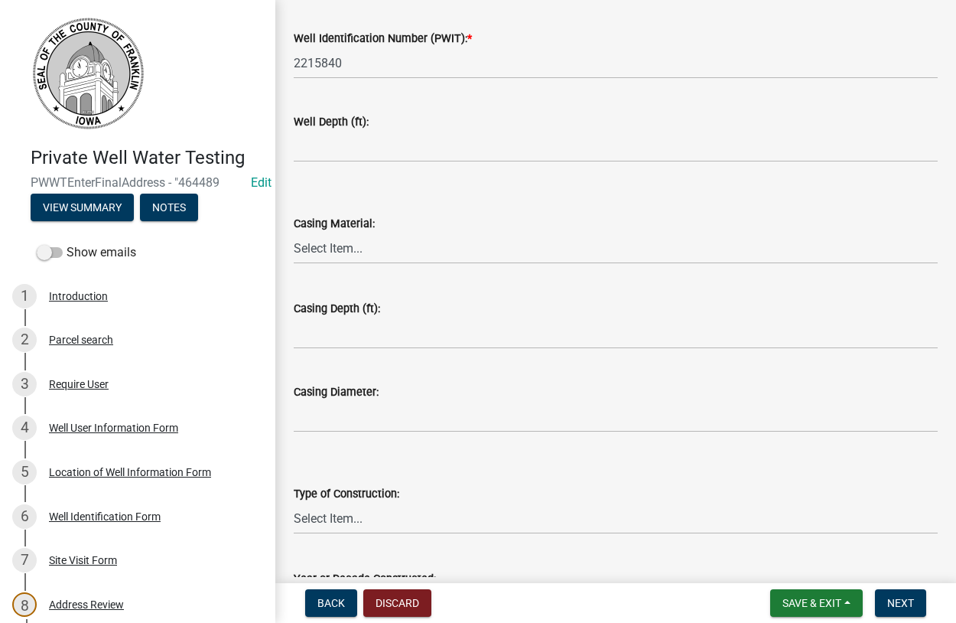
scroll to position [275, 0]
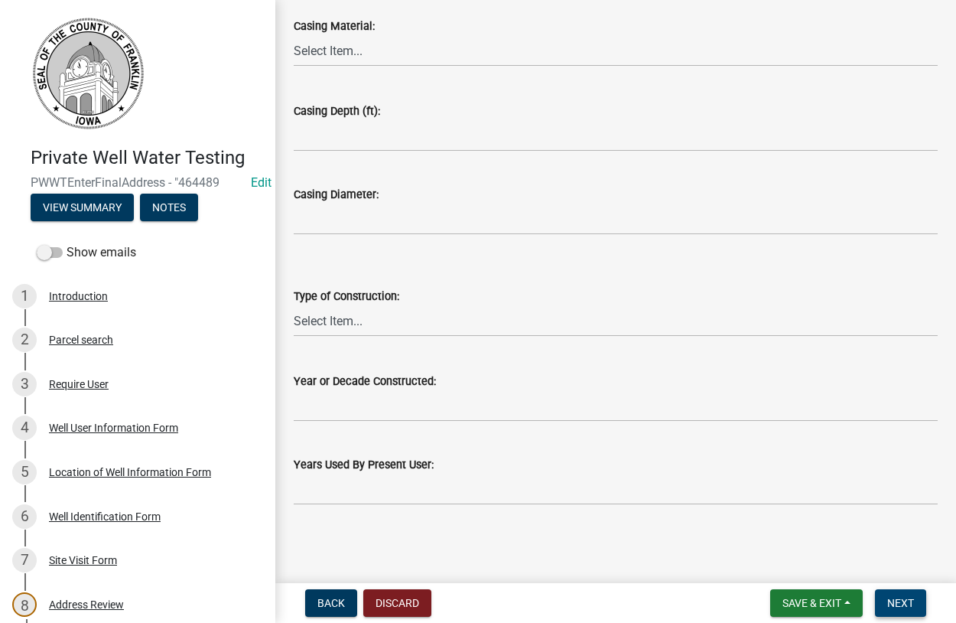
click at [878, 594] on button "Next" at bounding box center [900, 603] width 51 height 28
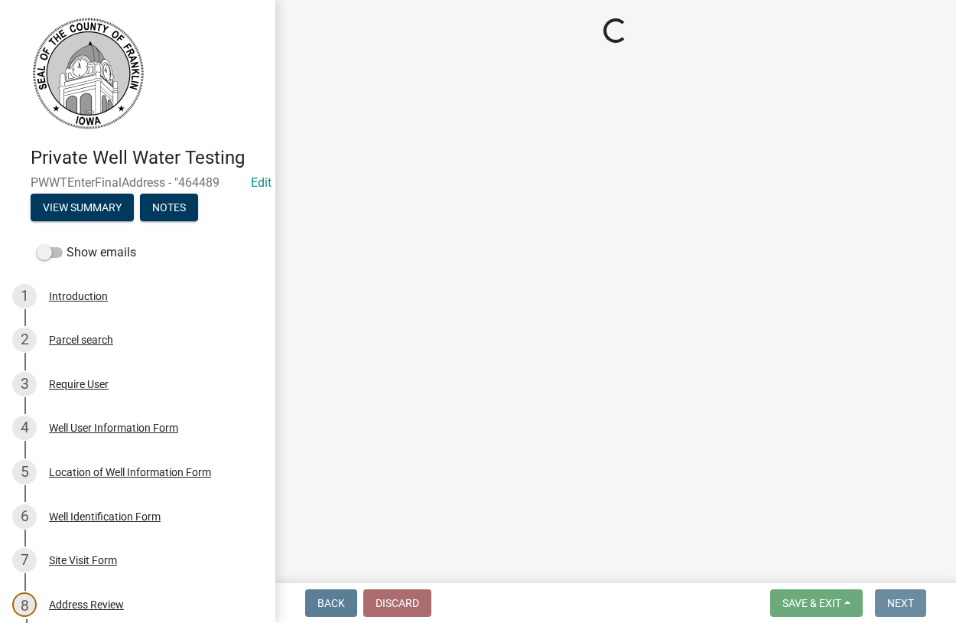
scroll to position [0, 0]
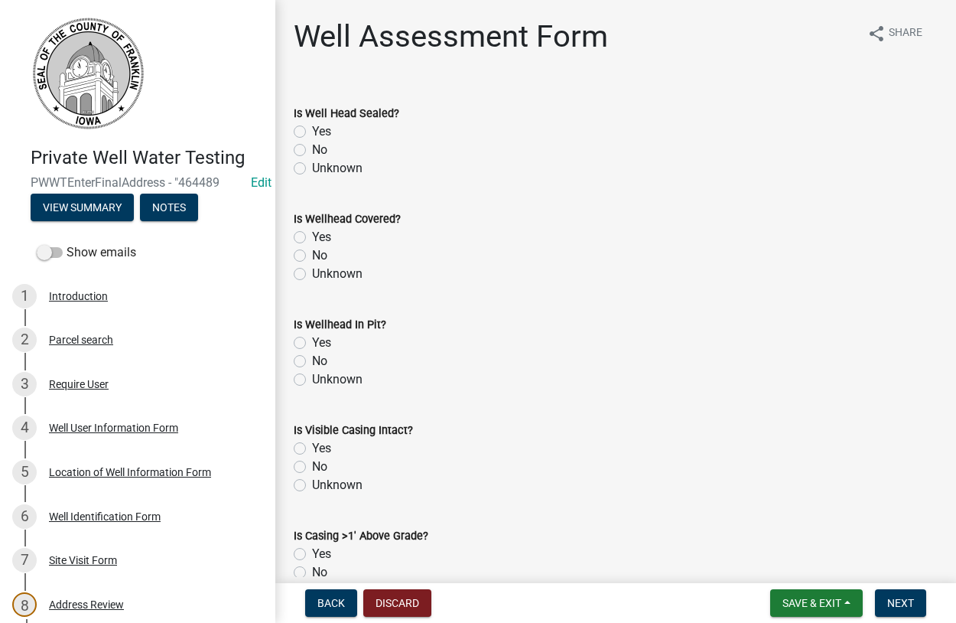
click at [312, 133] on label "Yes" at bounding box center [321, 131] width 19 height 18
click at [312, 132] on input "Yes" at bounding box center [317, 127] width 10 height 10
radio input "true"
click at [312, 238] on label "Yes" at bounding box center [321, 237] width 19 height 18
click at [312, 238] on input "Yes" at bounding box center [317, 233] width 10 height 10
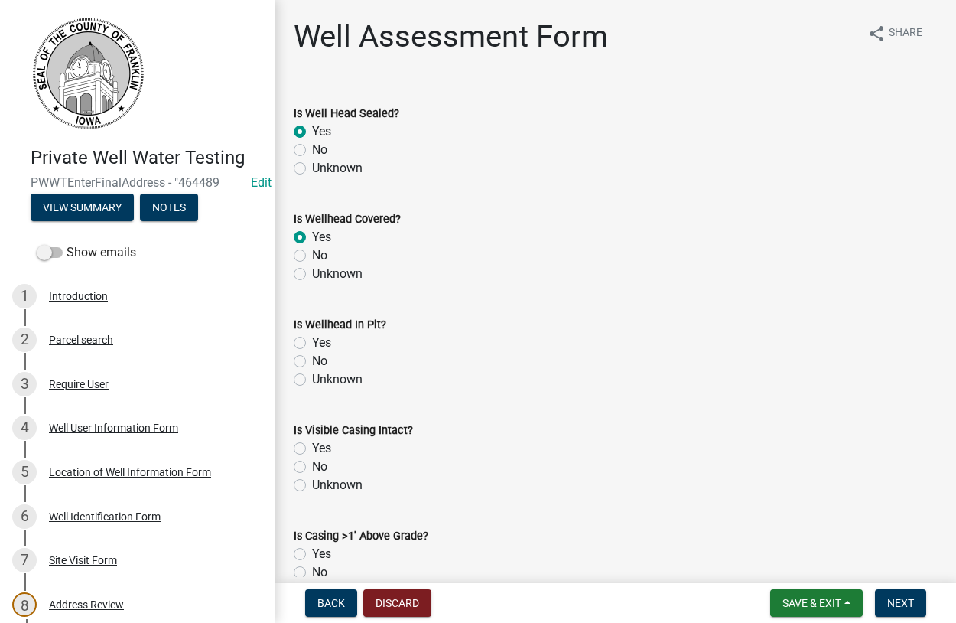
radio input "true"
click at [312, 359] on label "No" at bounding box center [319, 361] width 15 height 18
click at [312, 359] on input "No" at bounding box center [317, 357] width 10 height 10
radio input "true"
click at [312, 453] on label "Yes" at bounding box center [321, 448] width 19 height 18
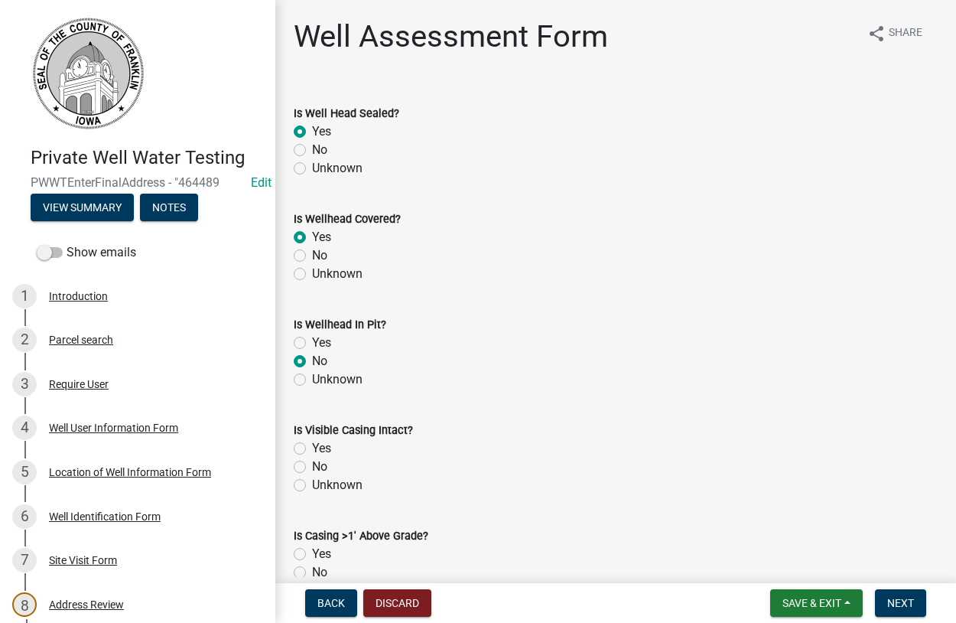
click at [312, 449] on input "Yes" at bounding box center [317, 444] width 10 height 10
radio input "true"
click at [312, 554] on label "Yes" at bounding box center [321, 554] width 19 height 18
click at [312, 554] on input "Yes" at bounding box center [317, 550] width 10 height 10
radio input "true"
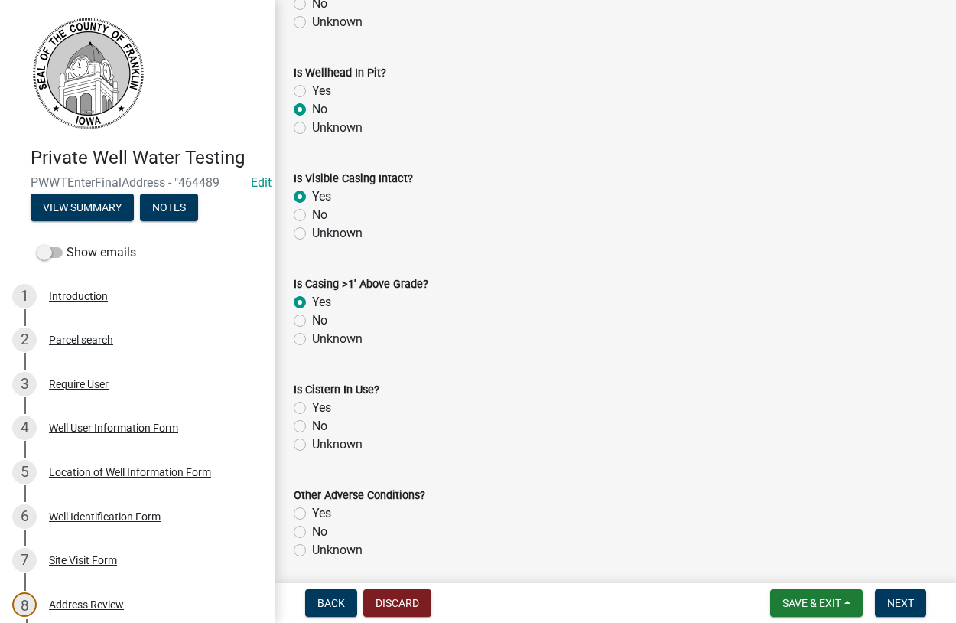
scroll to position [349, 0]
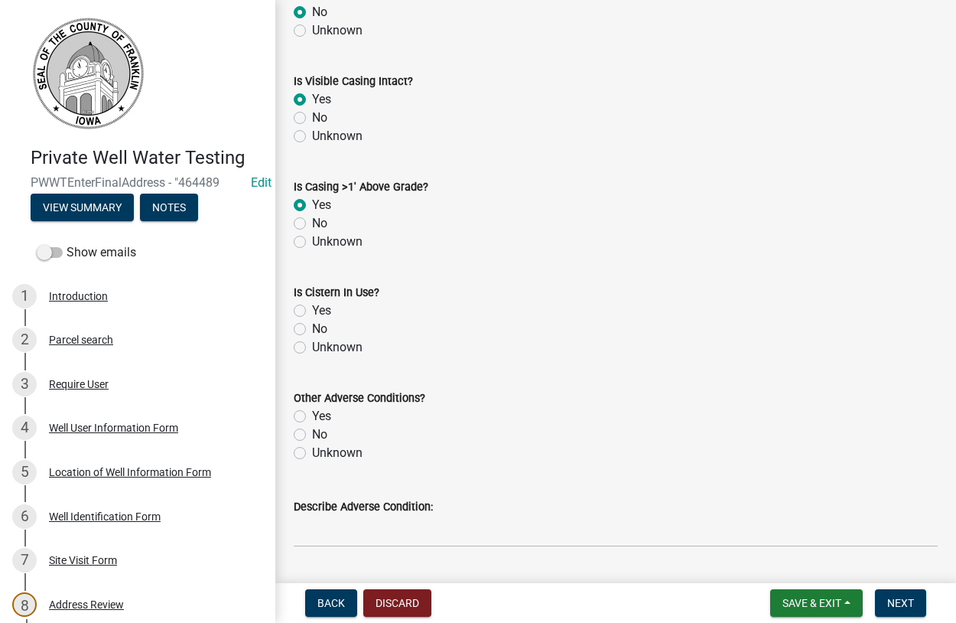
click at [312, 329] on label "No" at bounding box center [319, 329] width 15 height 18
click at [312, 329] on input "No" at bounding box center [317, 325] width 10 height 10
radio input "true"
click at [312, 436] on label "No" at bounding box center [319, 434] width 15 height 18
click at [312, 435] on input "No" at bounding box center [317, 430] width 10 height 10
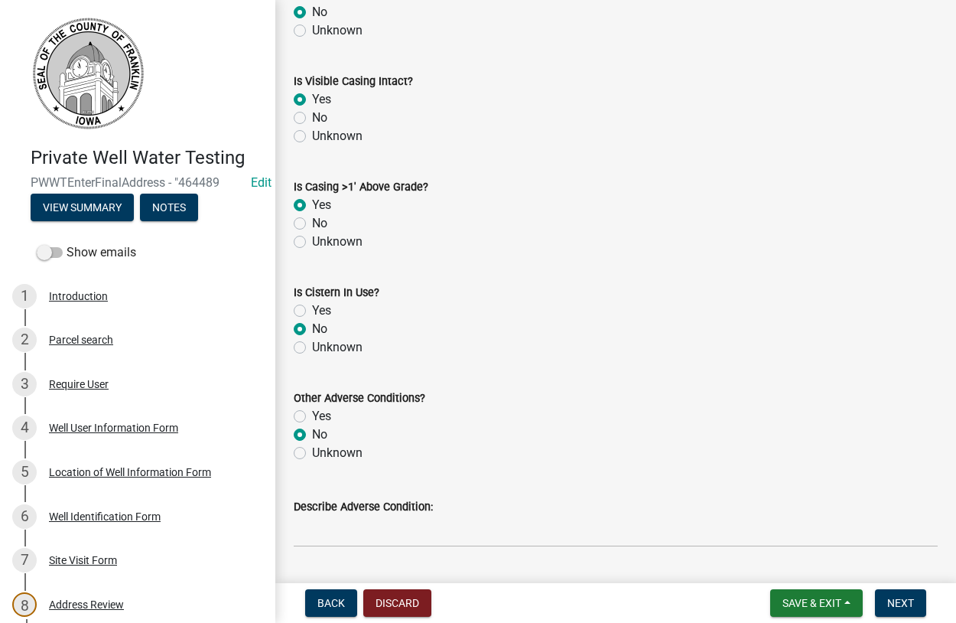
radio input "true"
click at [312, 452] on label "Unknown" at bounding box center [337, 453] width 50 height 18
click at [312, 452] on input "Unknown" at bounding box center [317, 449] width 10 height 10
radio input "true"
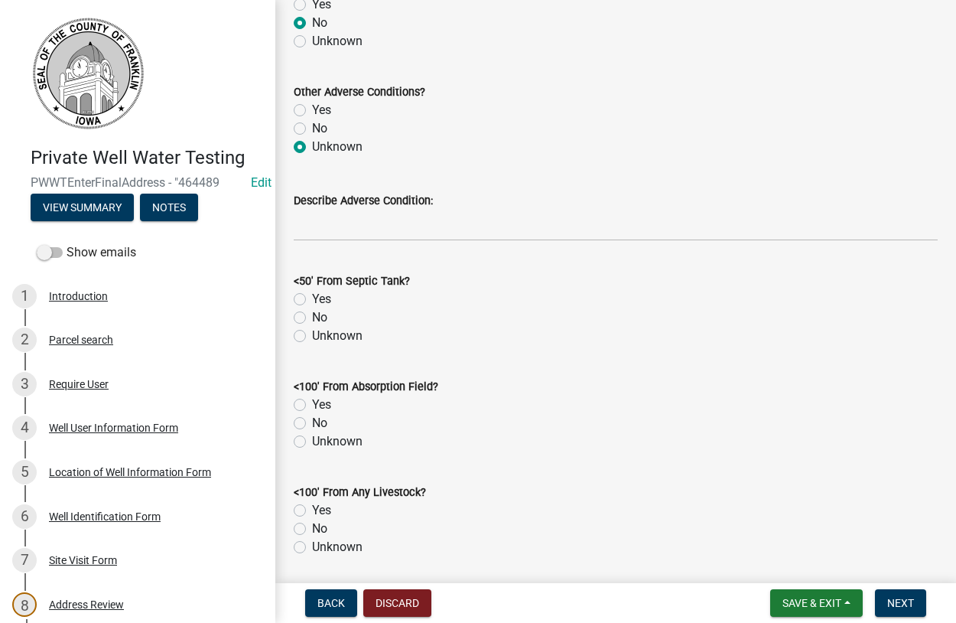
scroll to position [698, 0]
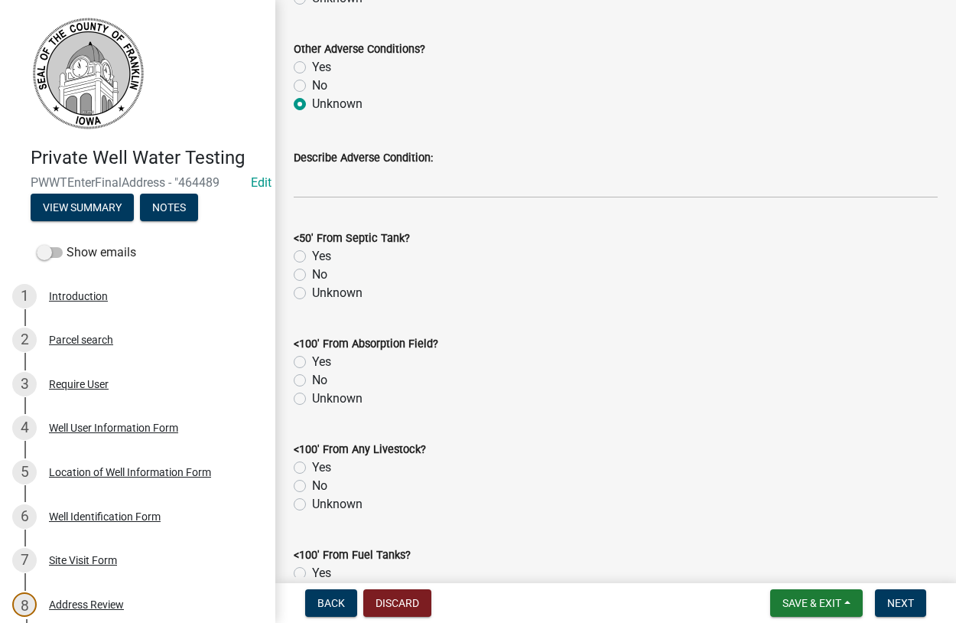
click at [312, 275] on label "No" at bounding box center [319, 274] width 15 height 18
click at [312, 275] on input "No" at bounding box center [317, 270] width 10 height 10
radio input "true"
click at [312, 383] on label "No" at bounding box center [319, 380] width 15 height 18
click at [312, 381] on input "No" at bounding box center [317, 376] width 10 height 10
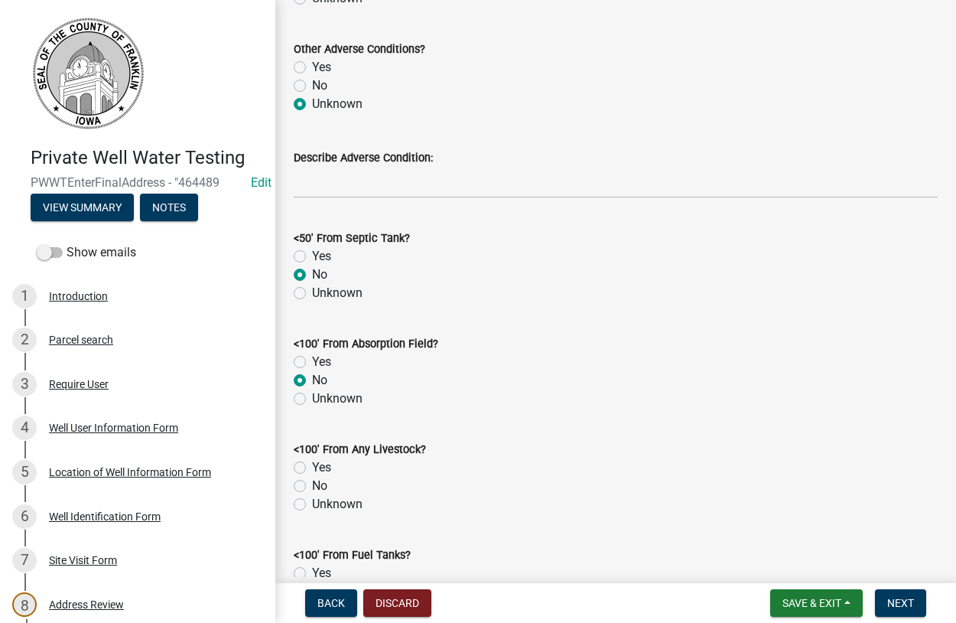
radio input "true"
click at [312, 485] on label "No" at bounding box center [319, 486] width 15 height 18
click at [312, 485] on input "No" at bounding box center [317, 482] width 10 height 10
radio input "true"
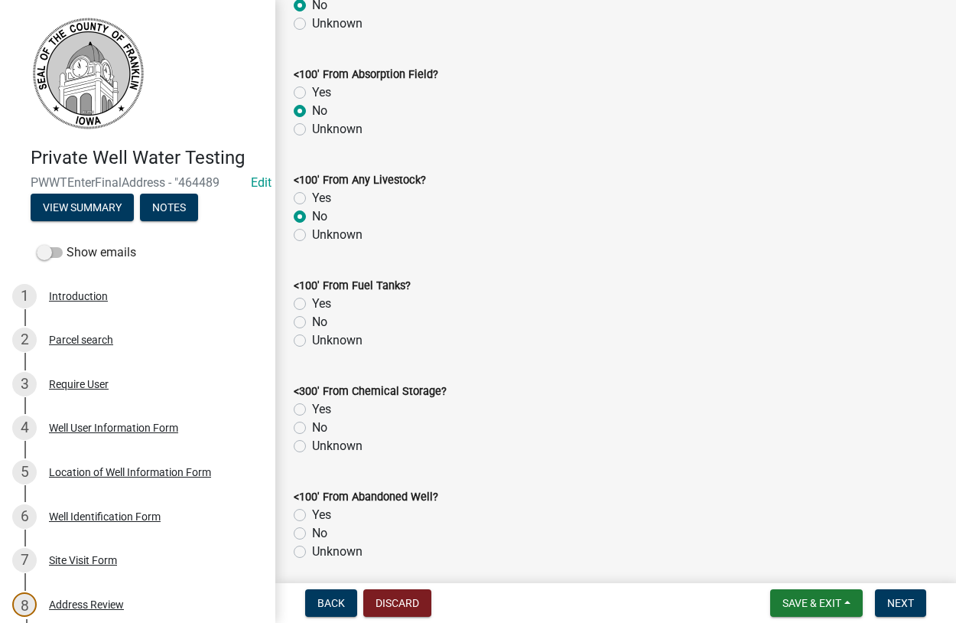
scroll to position [1046, 0]
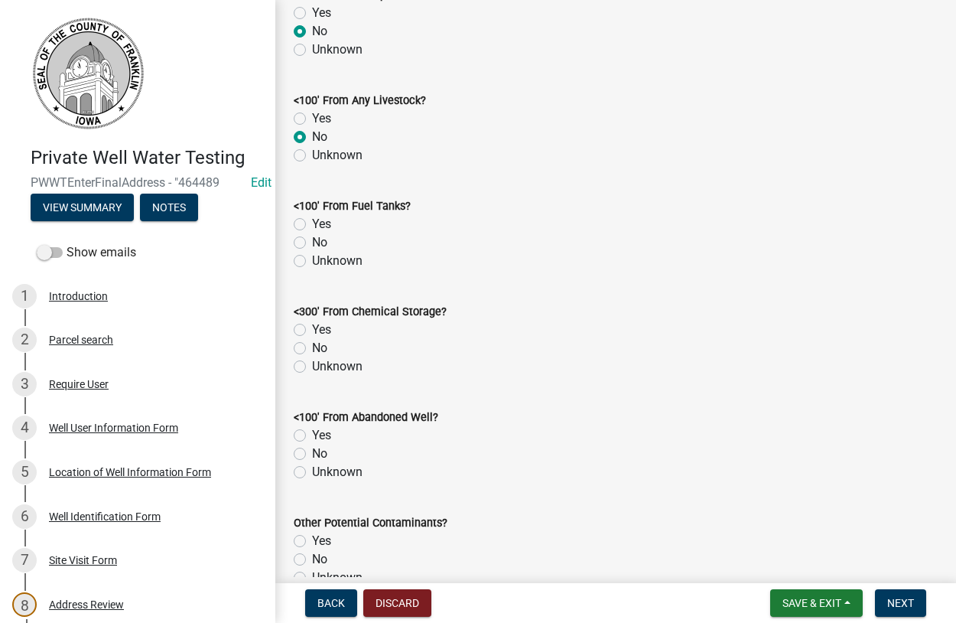
click at [312, 243] on label "No" at bounding box center [319, 242] width 15 height 18
click at [312, 243] on input "No" at bounding box center [317, 238] width 10 height 10
radio input "true"
click at [312, 349] on label "No" at bounding box center [319, 348] width 15 height 18
click at [312, 349] on input "No" at bounding box center [317, 344] width 10 height 10
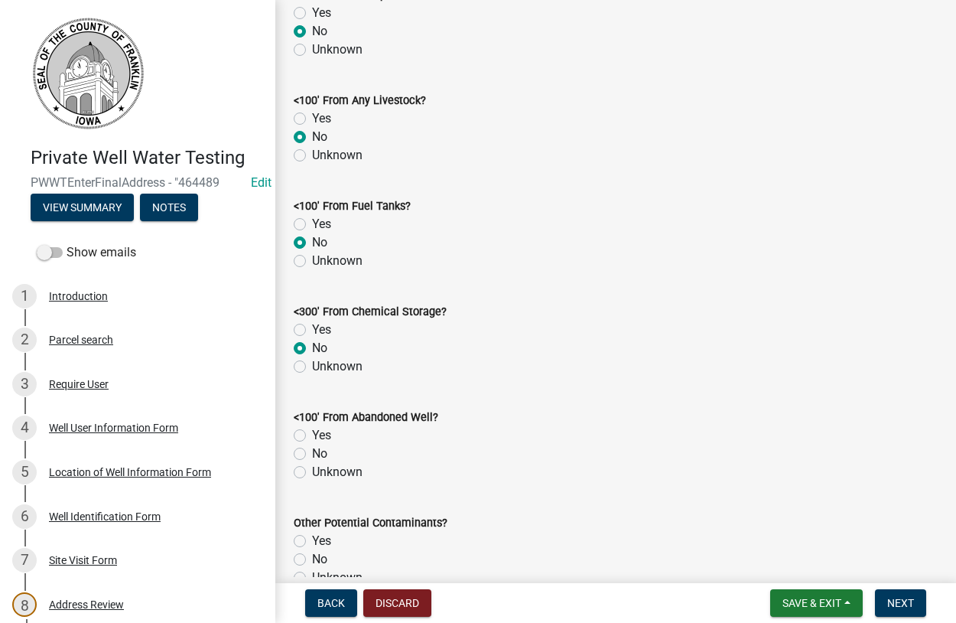
radio input "true"
click at [312, 454] on label "No" at bounding box center [319, 453] width 15 height 18
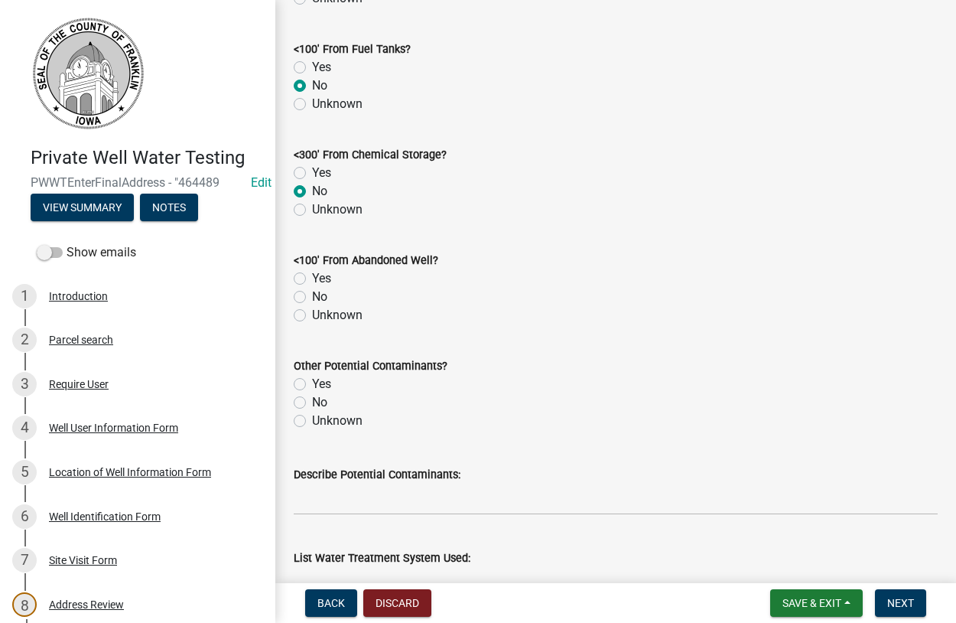
scroll to position [1221, 0]
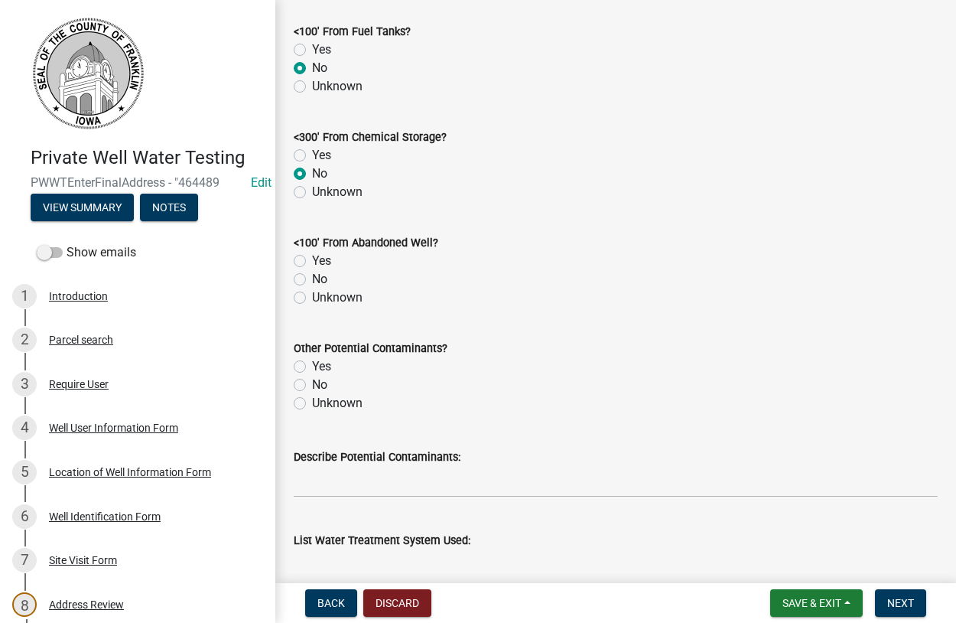
click at [312, 279] on label "No" at bounding box center [319, 279] width 15 height 18
click at [312, 279] on input "No" at bounding box center [317, 275] width 10 height 10
radio input "true"
click at [312, 387] on label "No" at bounding box center [319, 385] width 15 height 18
click at [312, 386] on input "No" at bounding box center [317, 381] width 10 height 10
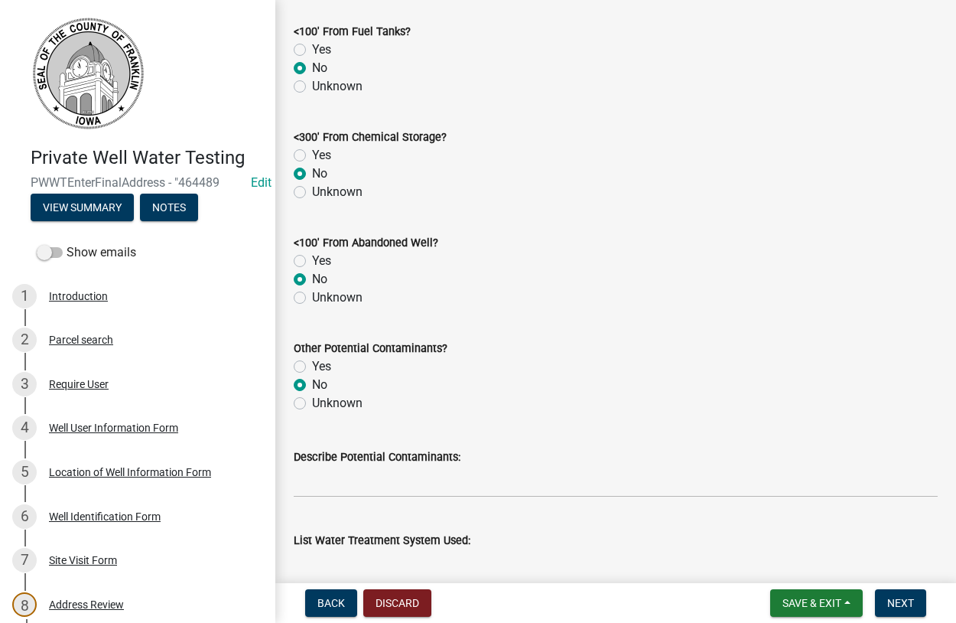
radio input "true"
click at [312, 405] on label "Unknown" at bounding box center [337, 403] width 50 height 18
click at [312, 404] on input "Unknown" at bounding box center [317, 399] width 10 height 10
radio input "true"
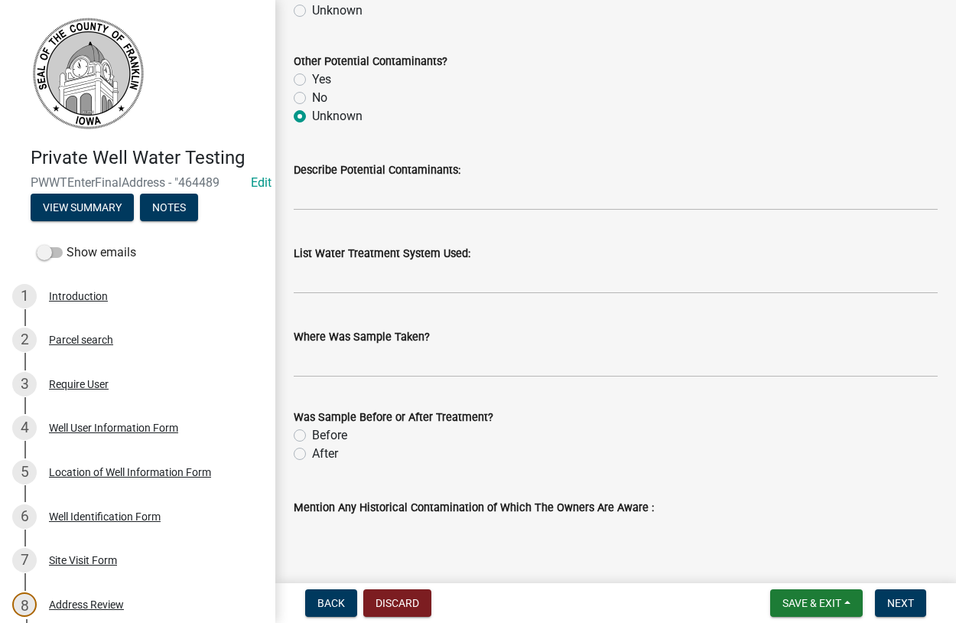
scroll to position [1570, 0]
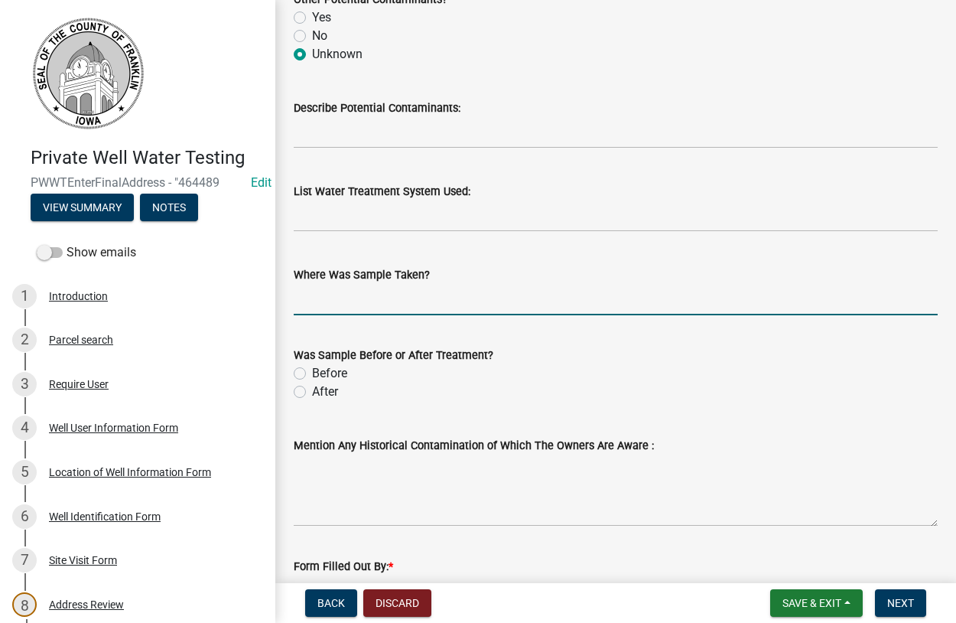
drag, startPoint x: 337, startPoint y: 292, endPoint x: 418, endPoint y: 299, distance: 81.4
click at [341, 292] on input "Where Was Sample Taken?" at bounding box center [616, 299] width 644 height 31
type input "sink & outside spigot"
click at [312, 370] on label "Before" at bounding box center [329, 373] width 35 height 18
click at [312, 370] on input "Before" at bounding box center [317, 369] width 10 height 10
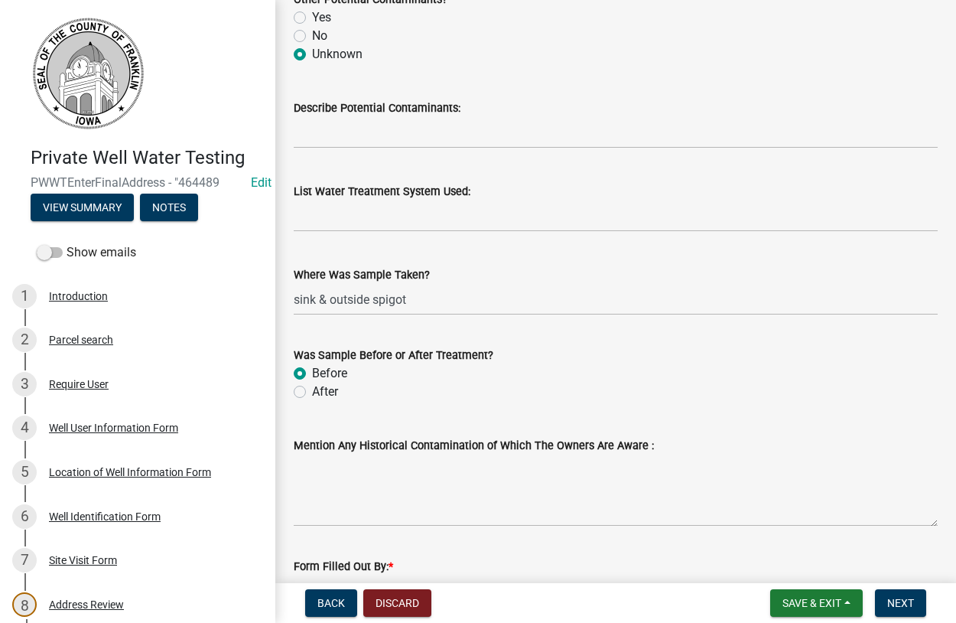
radio input "true"
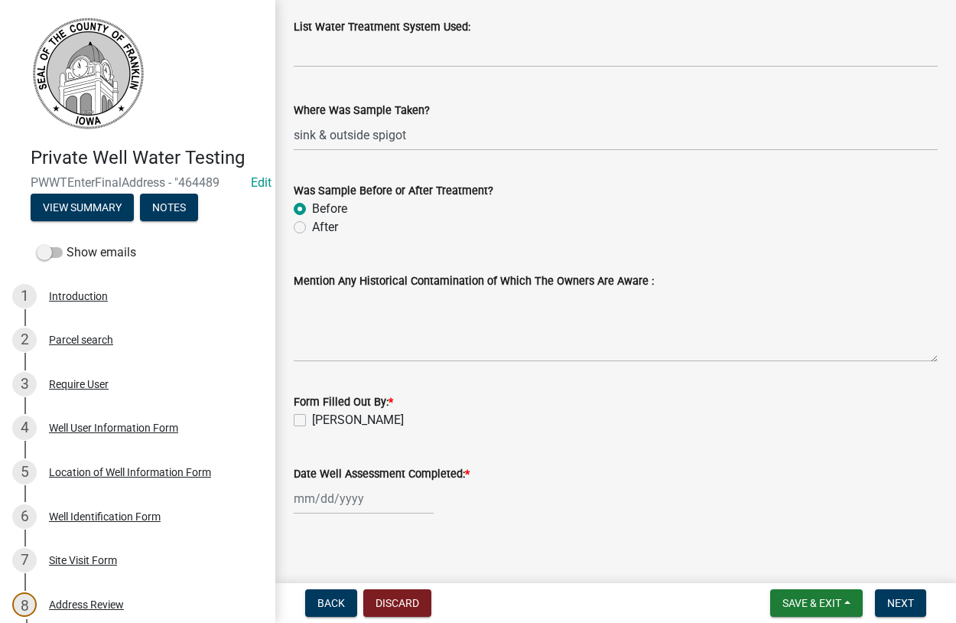
scroll to position [1745, 0]
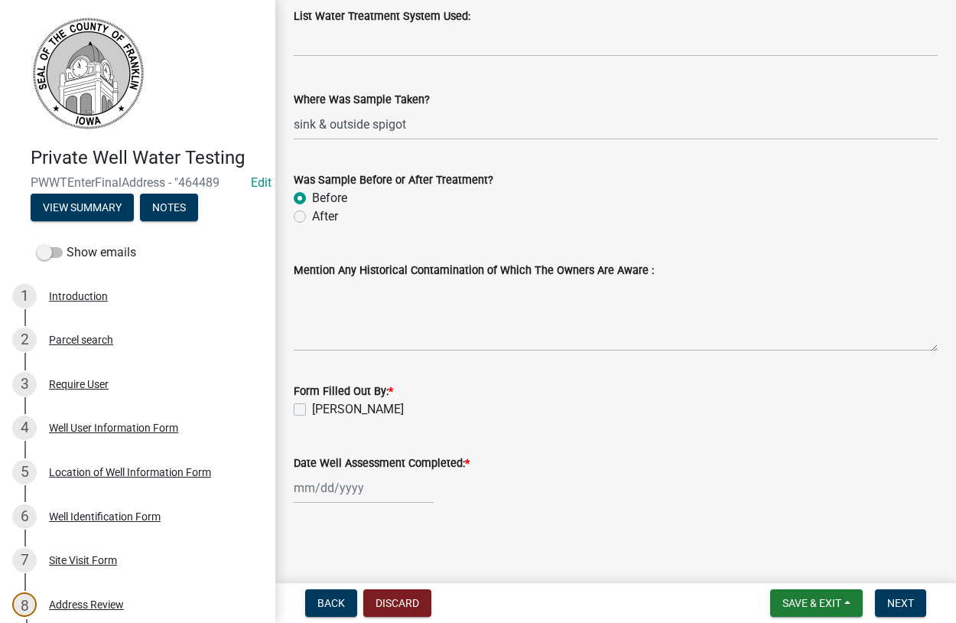
click at [312, 414] on label "[PERSON_NAME]" at bounding box center [358, 409] width 92 height 18
click at [312, 410] on input "[PERSON_NAME]" at bounding box center [317, 405] width 10 height 10
checkbox input "true"
select select "8"
select select "2025"
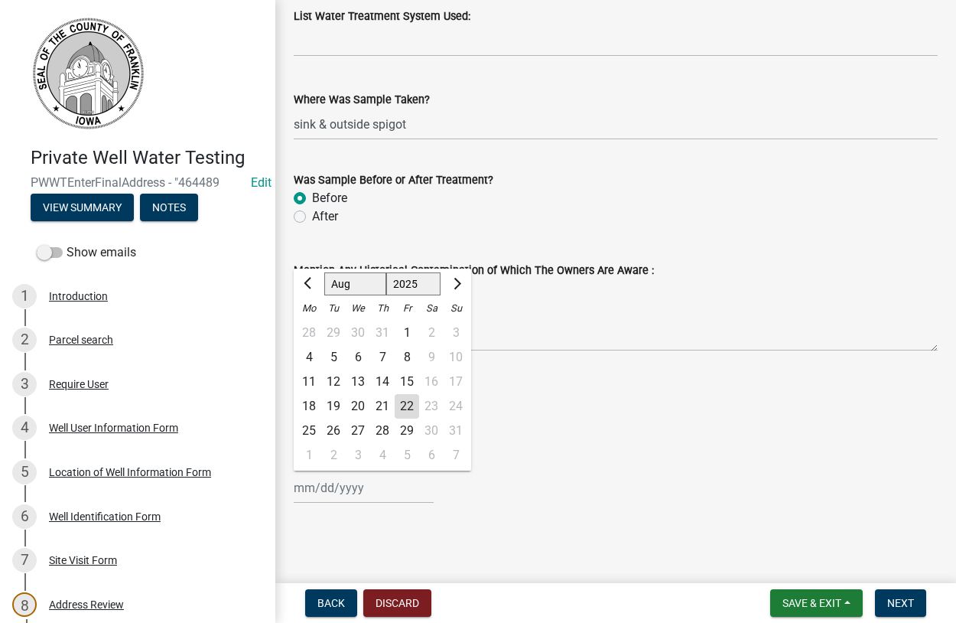
click at [307, 497] on input "Date Well Assessment Completed: *" at bounding box center [364, 487] width 140 height 31
click at [341, 402] on div "19" at bounding box center [333, 406] width 24 height 24
type input "[DATE]"
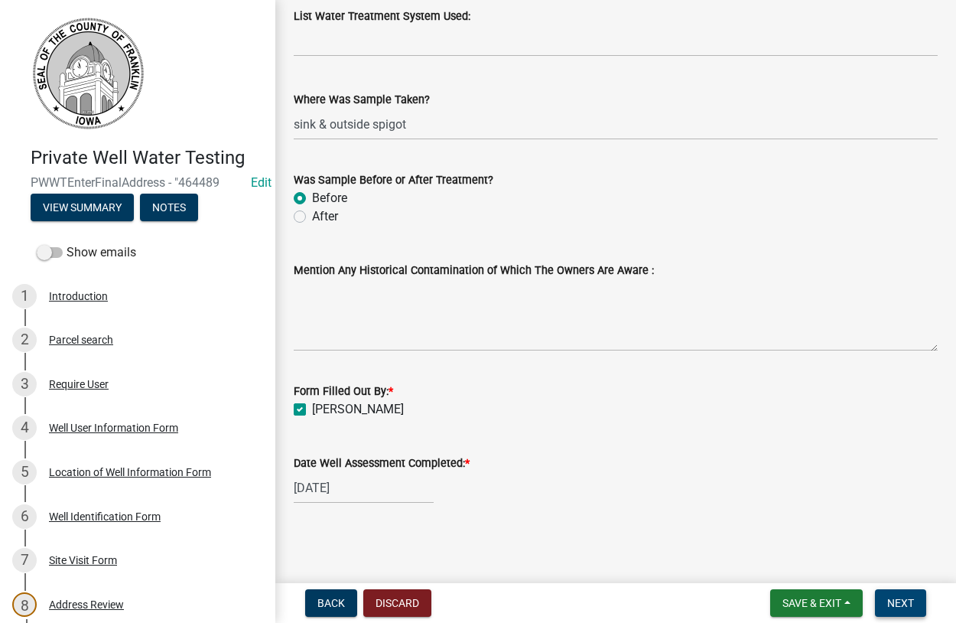
click at [890, 598] on span "Next" at bounding box center [900, 603] width 27 height 12
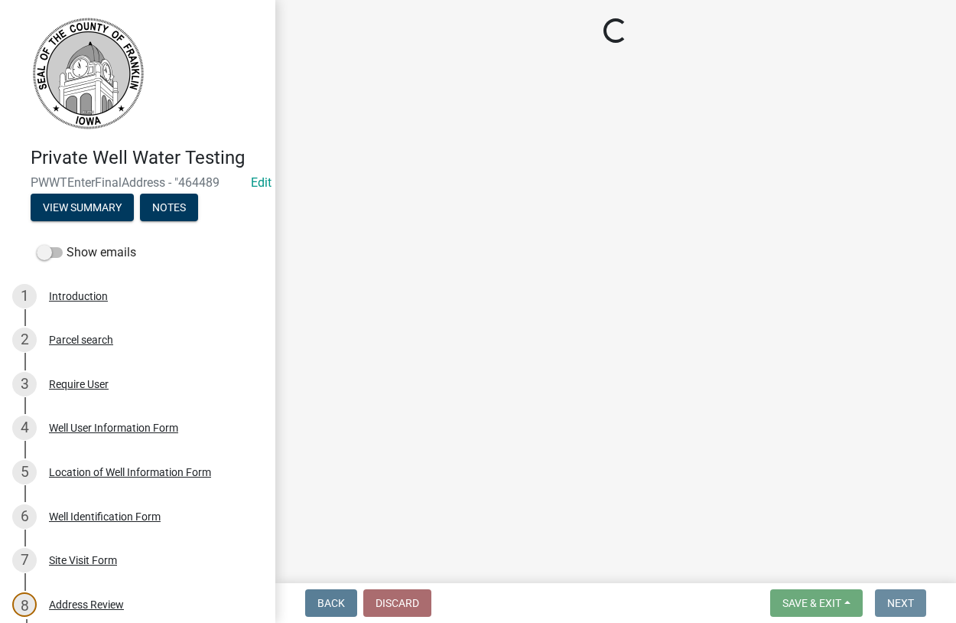
scroll to position [0, 0]
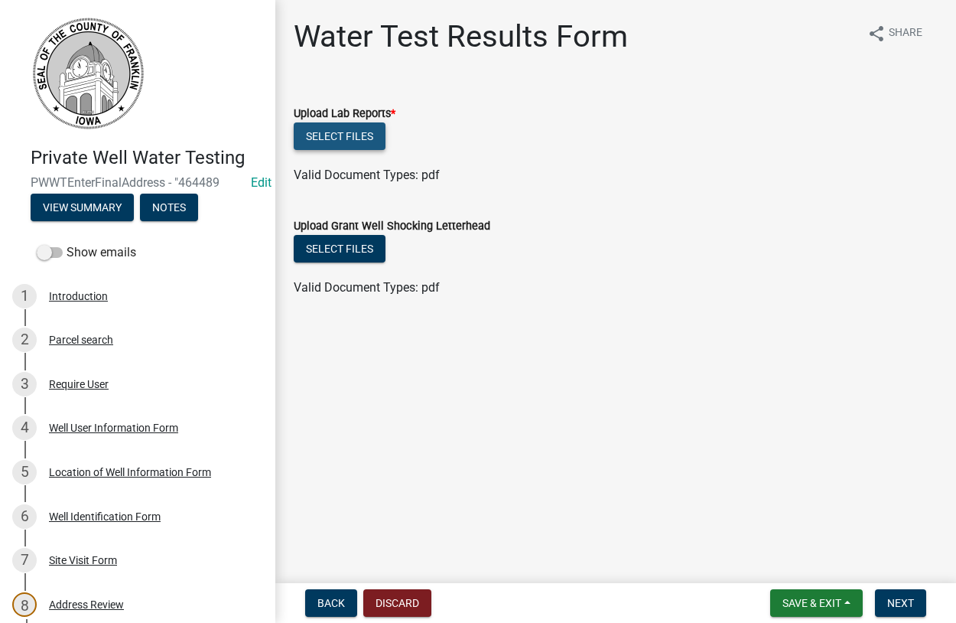
click at [343, 144] on button "Select files" at bounding box center [340, 136] width 92 height 28
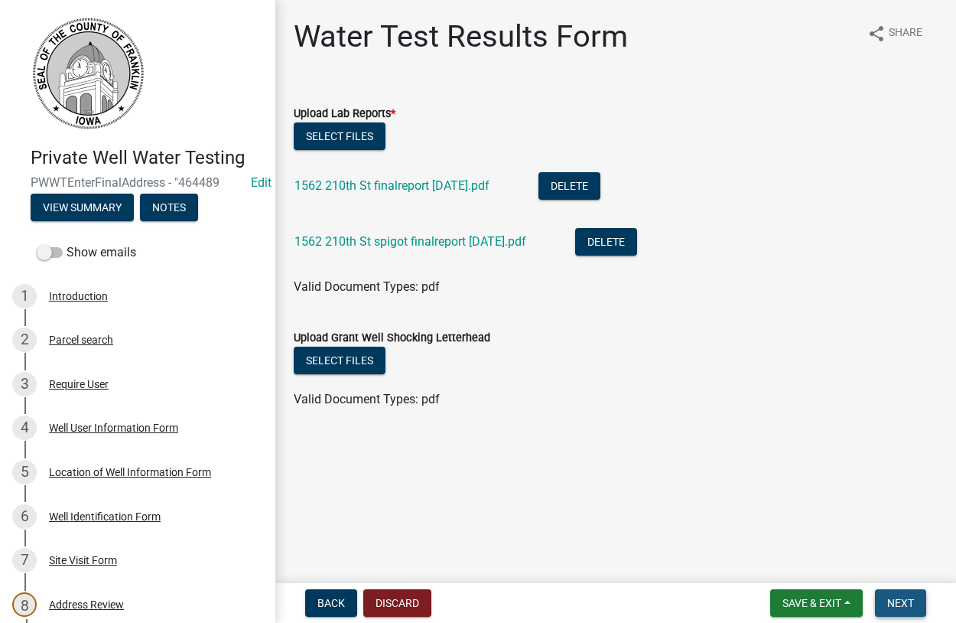
click at [901, 601] on span "Next" at bounding box center [900, 603] width 27 height 12
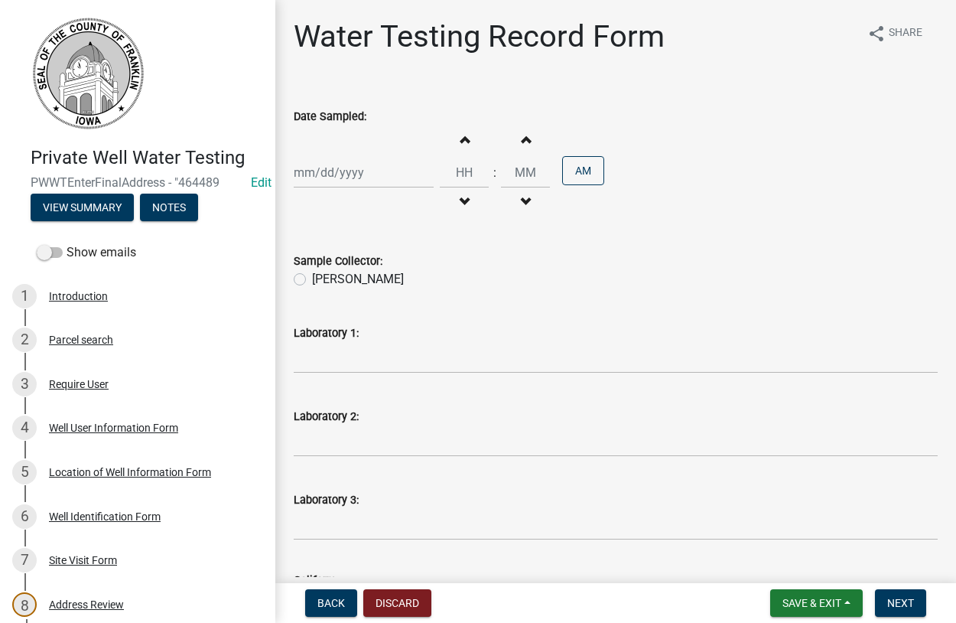
click at [337, 178] on input "Date Sampled:" at bounding box center [364, 172] width 140 height 31
select select "8"
select select "2025"
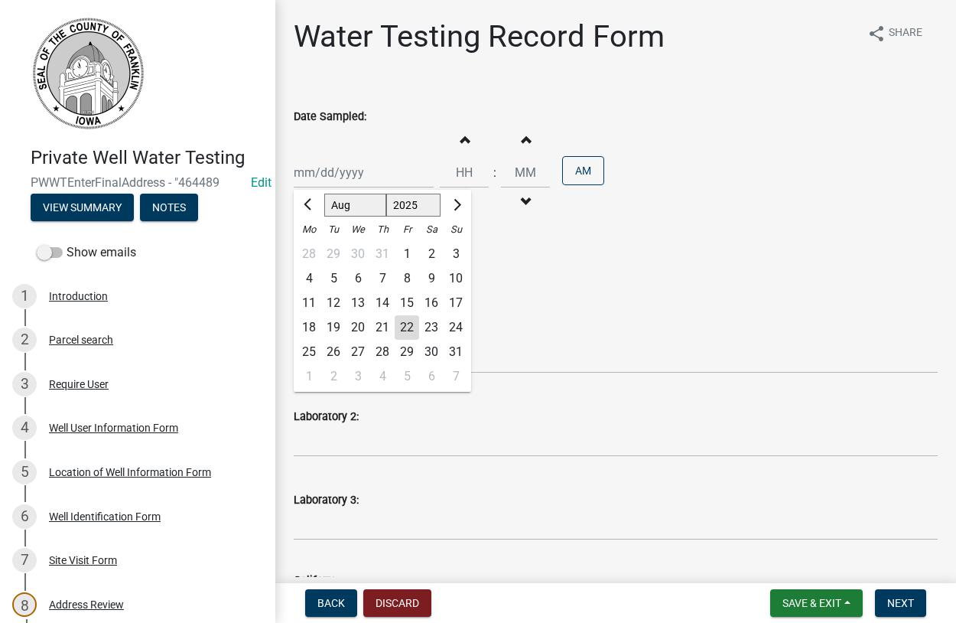
click at [338, 325] on div "19" at bounding box center [333, 327] width 24 height 24
type input "[DATE]"
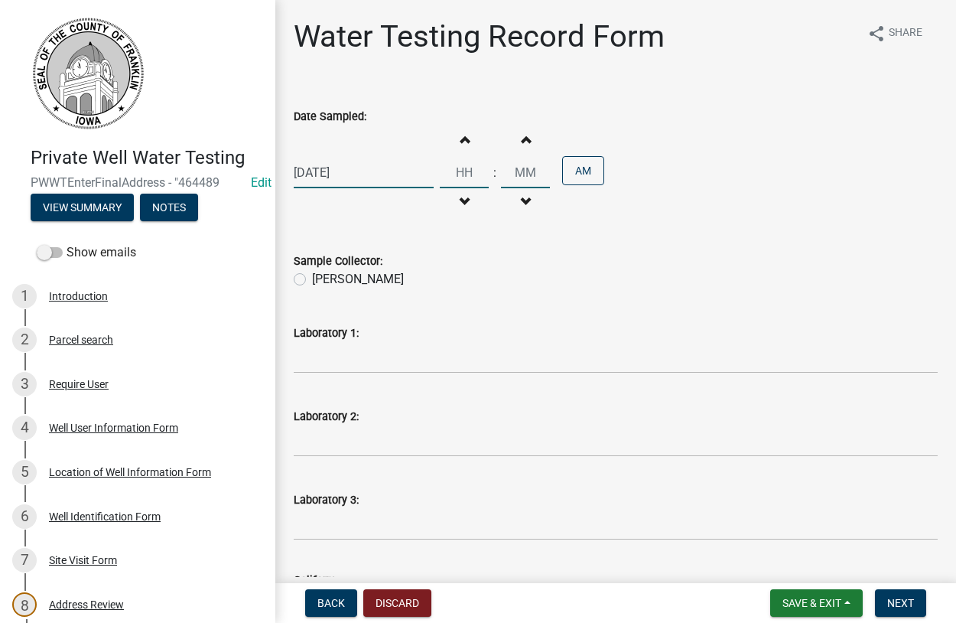
click at [473, 170] on input "Hours" at bounding box center [464, 172] width 49 height 31
type input "10"
type input "00"
click at [312, 278] on label "[PERSON_NAME]" at bounding box center [358, 279] width 92 height 18
click at [312, 278] on input "[PERSON_NAME]" at bounding box center [317, 275] width 10 height 10
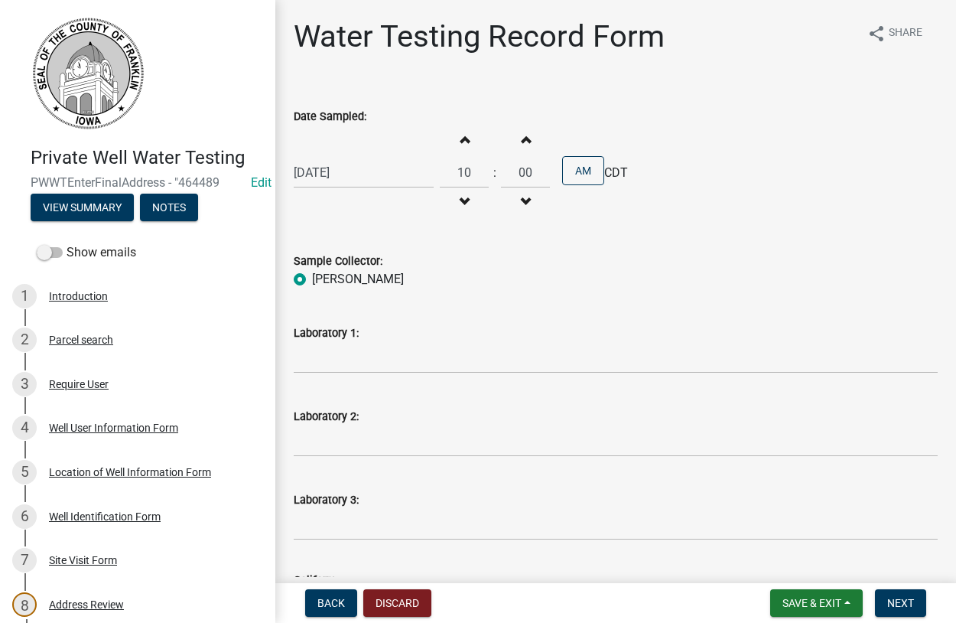
radio input "true"
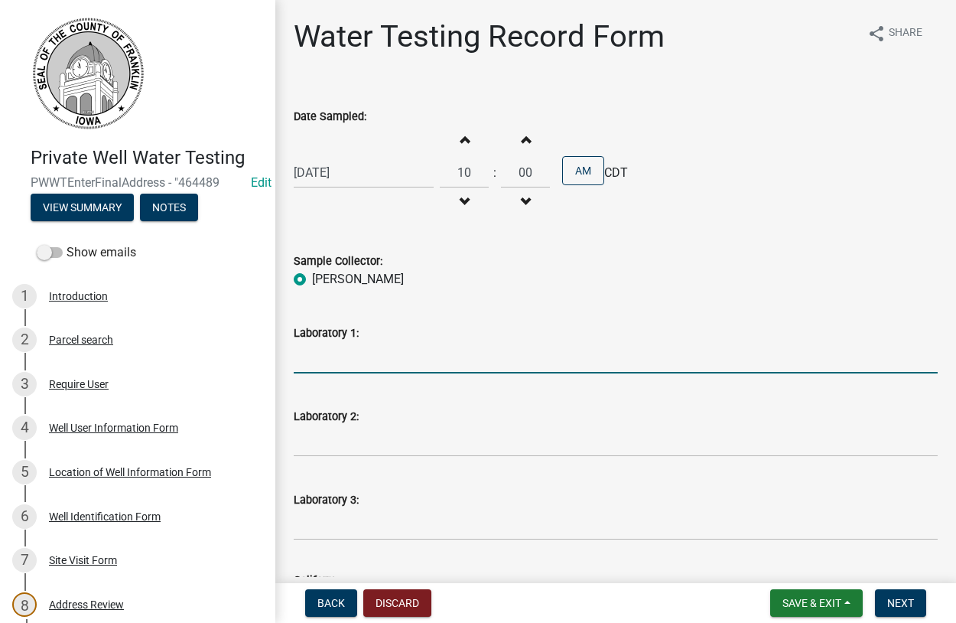
click at [342, 362] on input "Laboratory 1:" at bounding box center [616, 357] width 644 height 31
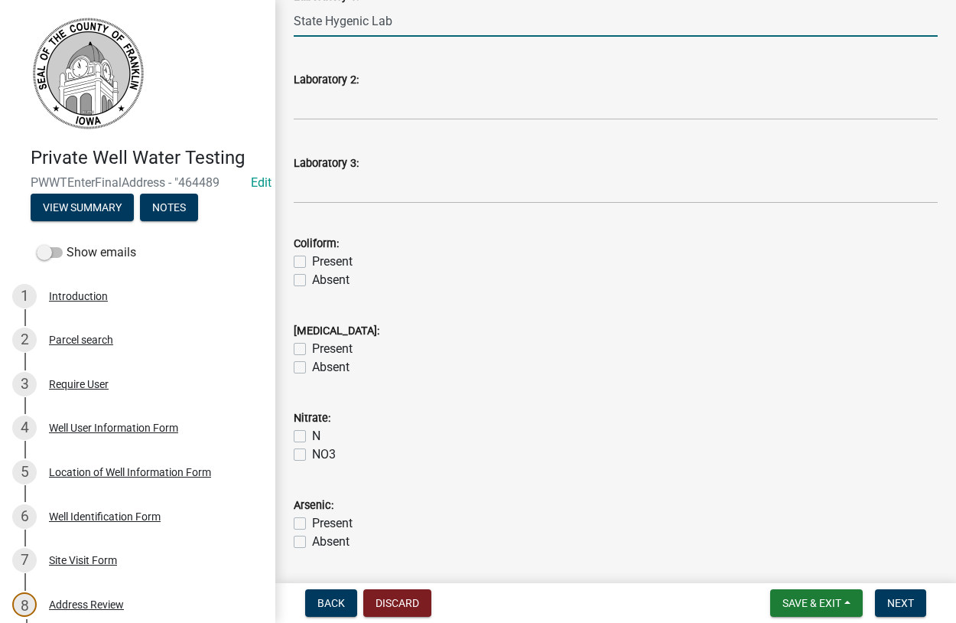
scroll to position [349, 0]
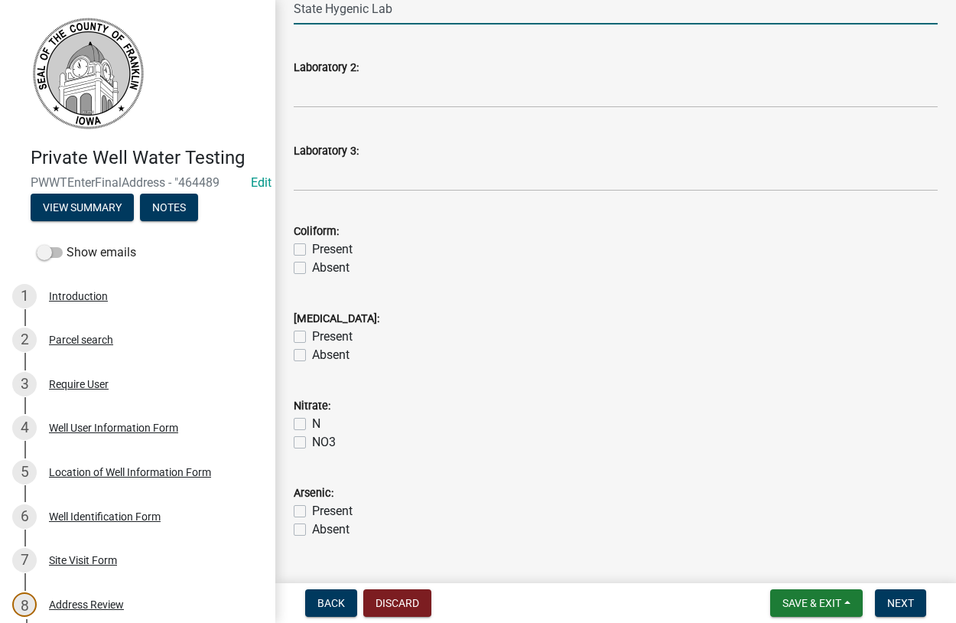
type input "State Hygenic Lab"
click at [312, 267] on label "Absent" at bounding box center [330, 268] width 37 height 18
click at [312, 267] on input "Absent" at bounding box center [317, 264] width 10 height 10
checkbox input "true"
checkbox input "false"
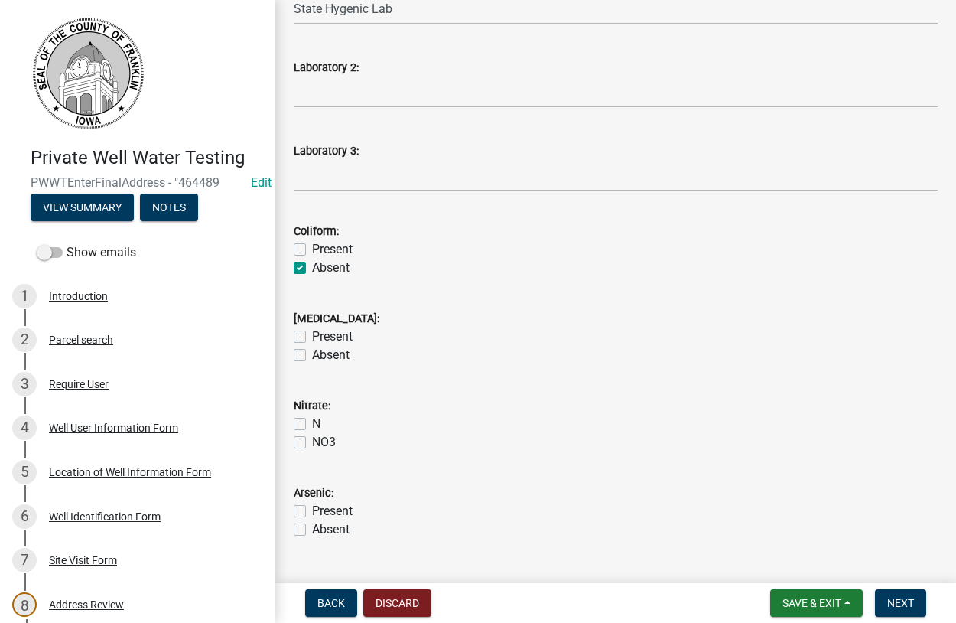
checkbox input "true"
click at [312, 356] on label "Absent" at bounding box center [330, 355] width 37 height 18
click at [312, 356] on input "Absent" at bounding box center [317, 351] width 10 height 10
checkbox input "true"
checkbox input "false"
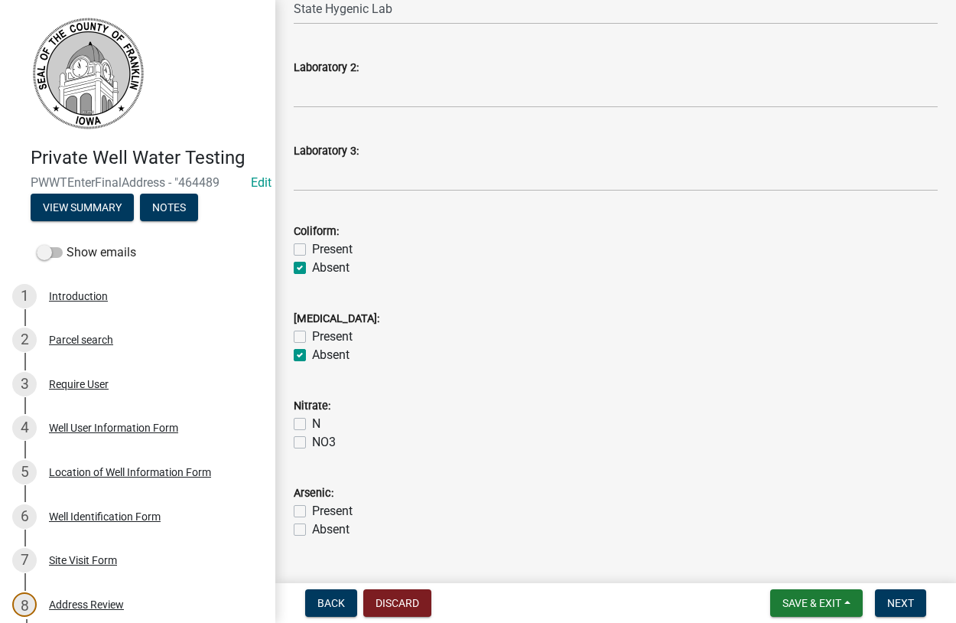
checkbox input "true"
click at [312, 425] on label "N" at bounding box center [316, 424] width 8 height 18
click at [312, 425] on input "N" at bounding box center [317, 420] width 10 height 10
checkbox input "true"
checkbox input "false"
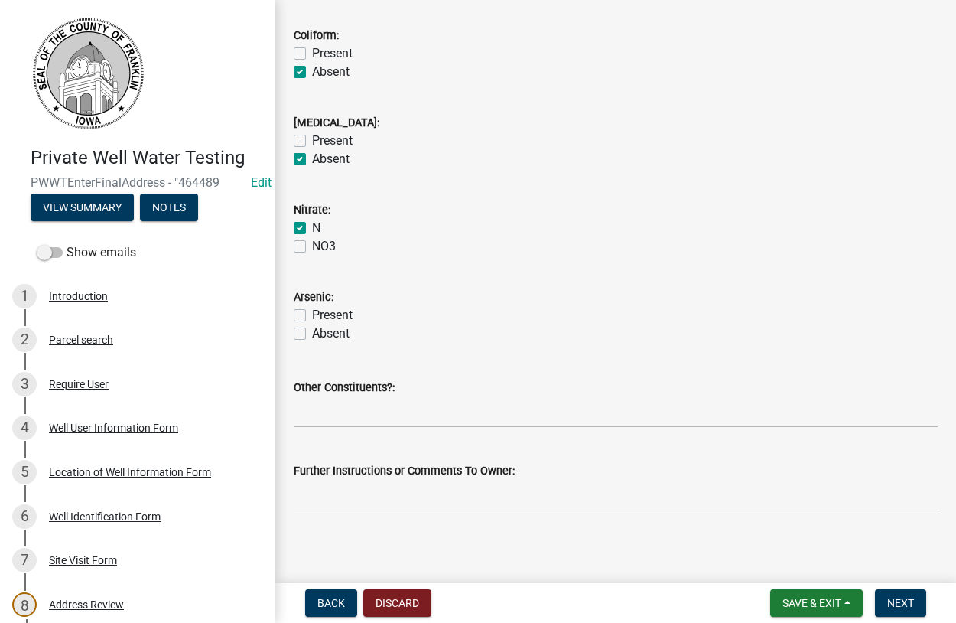
scroll to position [551, 0]
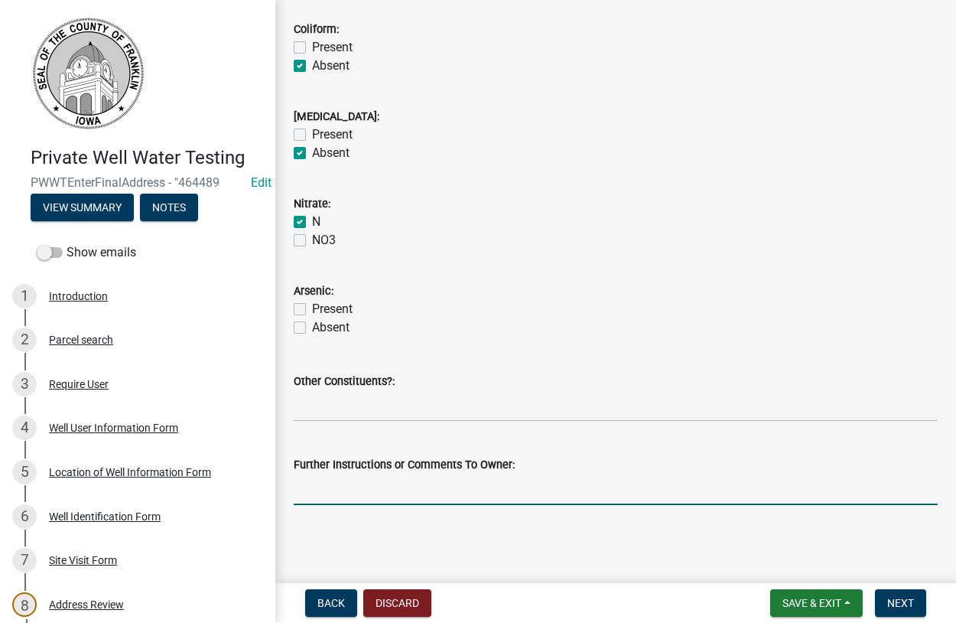
click at [366, 480] on input "Further Instructions or Comments To Owner:" at bounding box center [616, 489] width 644 height 31
type input "looks good"
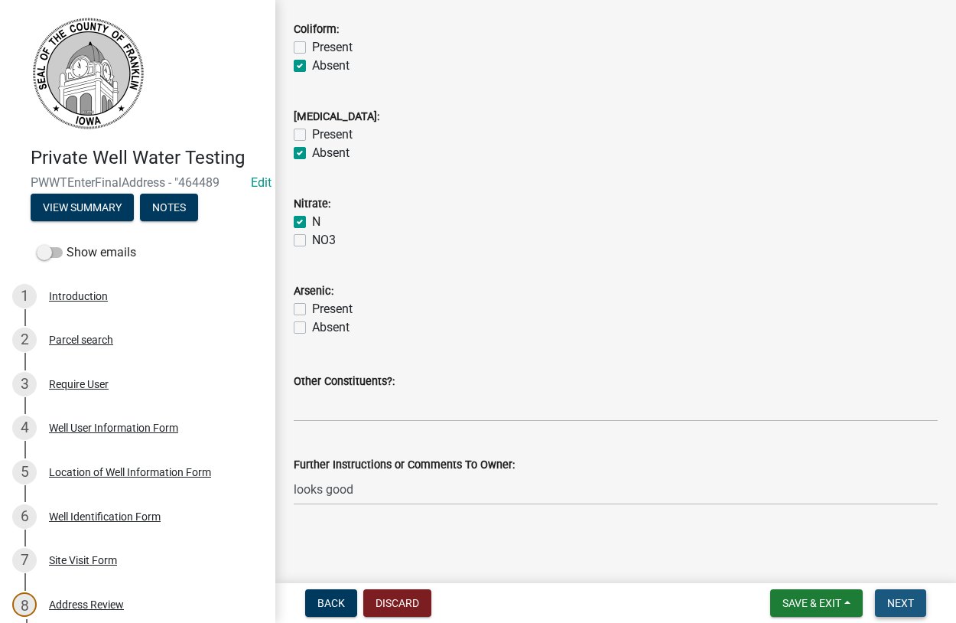
click at [891, 607] on span "Next" at bounding box center [900, 603] width 27 height 12
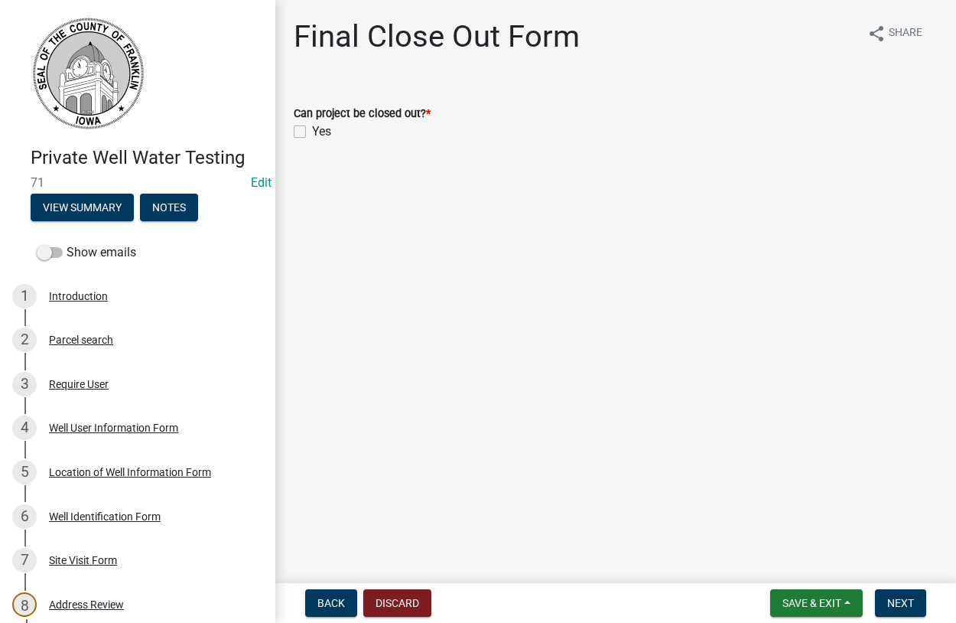
click at [312, 127] on label "Yes" at bounding box center [321, 131] width 19 height 18
click at [312, 127] on input "Yes" at bounding box center [317, 127] width 10 height 10
checkbox input "true"
click at [899, 604] on span "Next" at bounding box center [900, 603] width 27 height 12
